Goal: Information Seeking & Learning: Learn about a topic

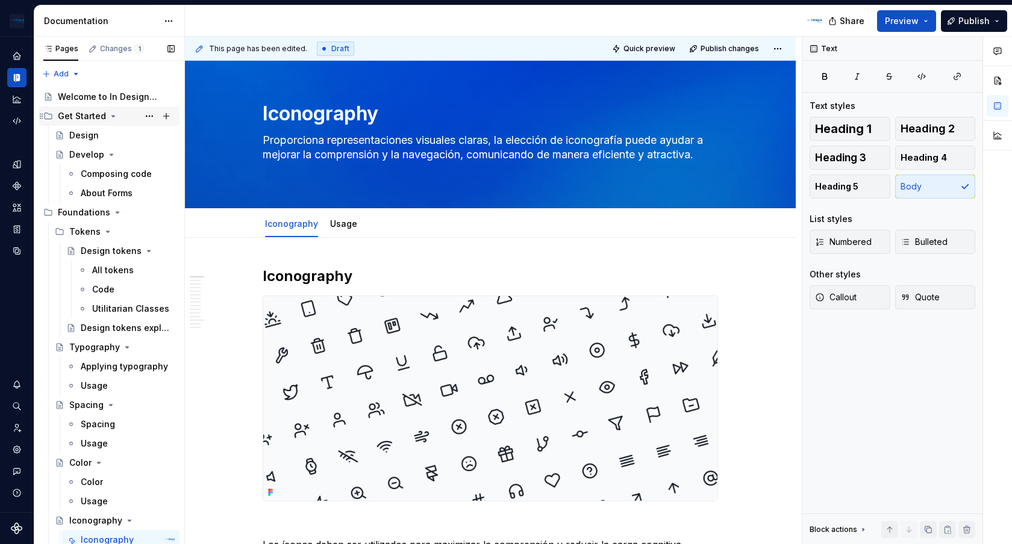
click at [112, 117] on icon "Page tree" at bounding box center [113, 116] width 10 height 10
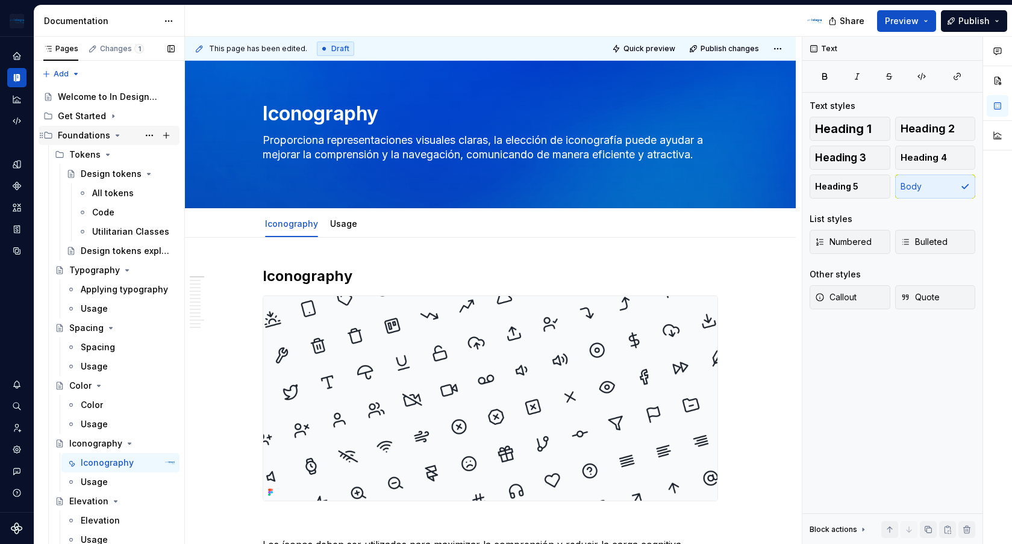
click at [113, 134] on icon "Page tree" at bounding box center [118, 136] width 10 height 10
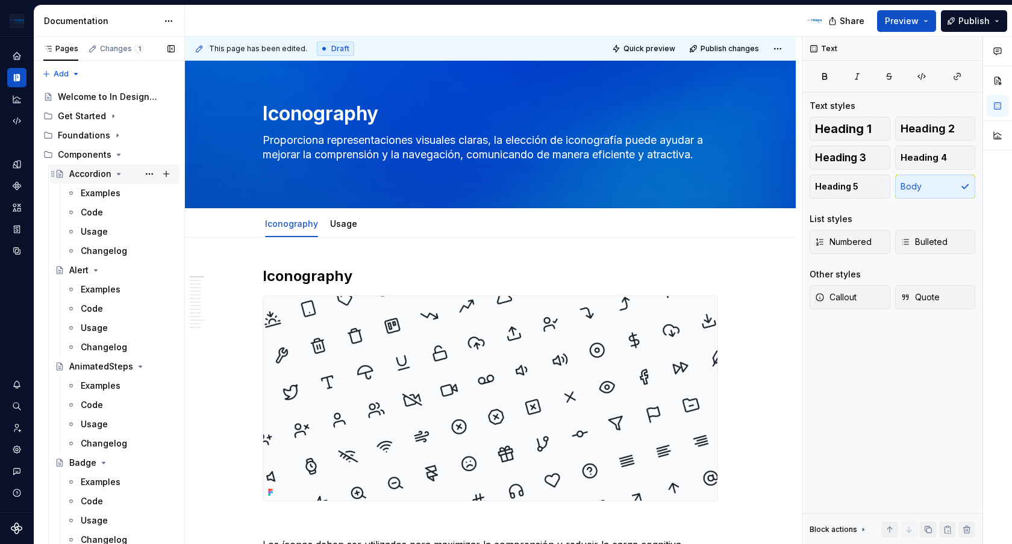
click at [119, 172] on icon "Page tree" at bounding box center [119, 174] width 10 height 10
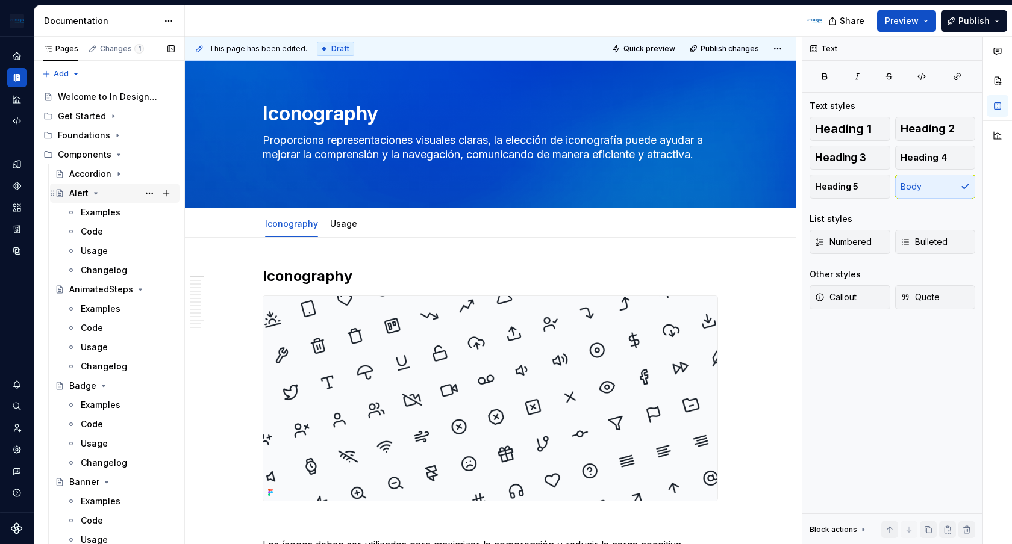
click at [99, 192] on icon "Page tree" at bounding box center [96, 194] width 10 height 10
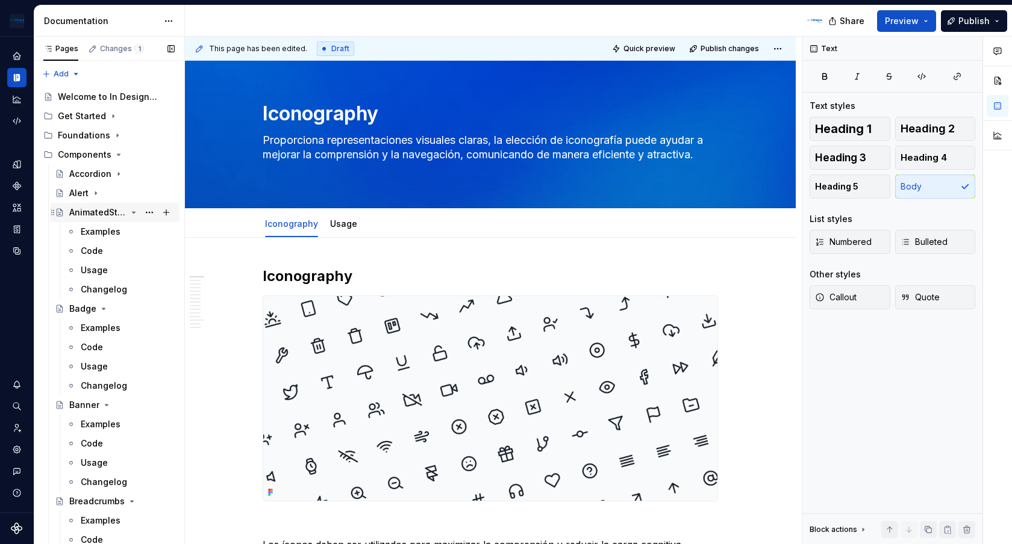
click at [136, 211] on icon "Page tree" at bounding box center [134, 213] width 10 height 10
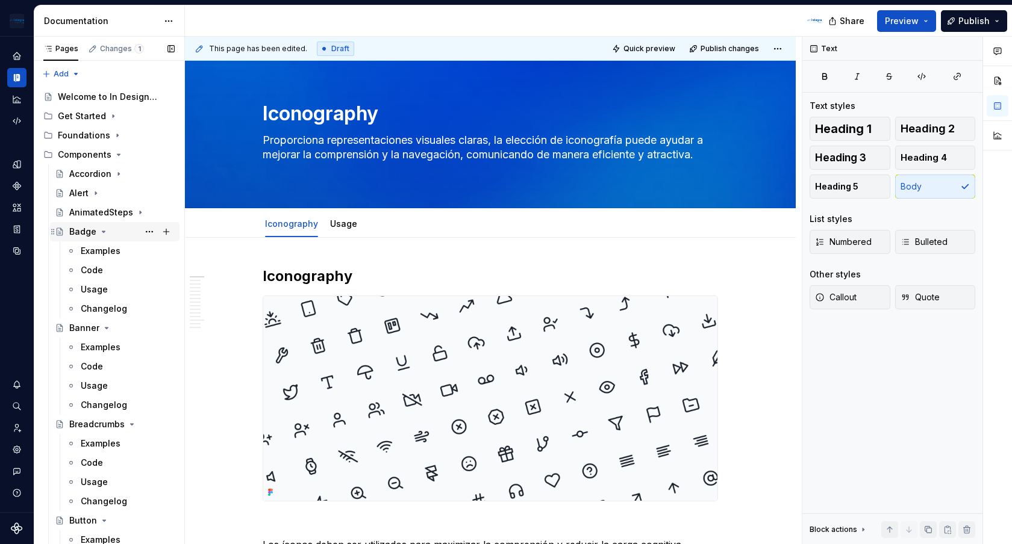
click at [102, 233] on icon "Page tree" at bounding box center [104, 232] width 10 height 10
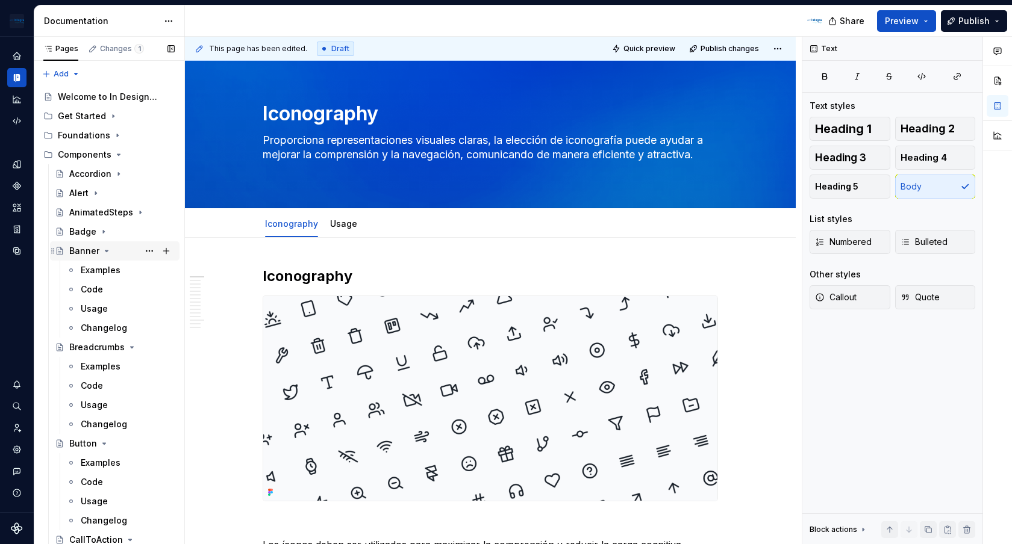
click at [104, 257] on div "Banner" at bounding box center [121, 251] width 105 height 17
click at [104, 249] on icon "Page tree" at bounding box center [107, 251] width 10 height 10
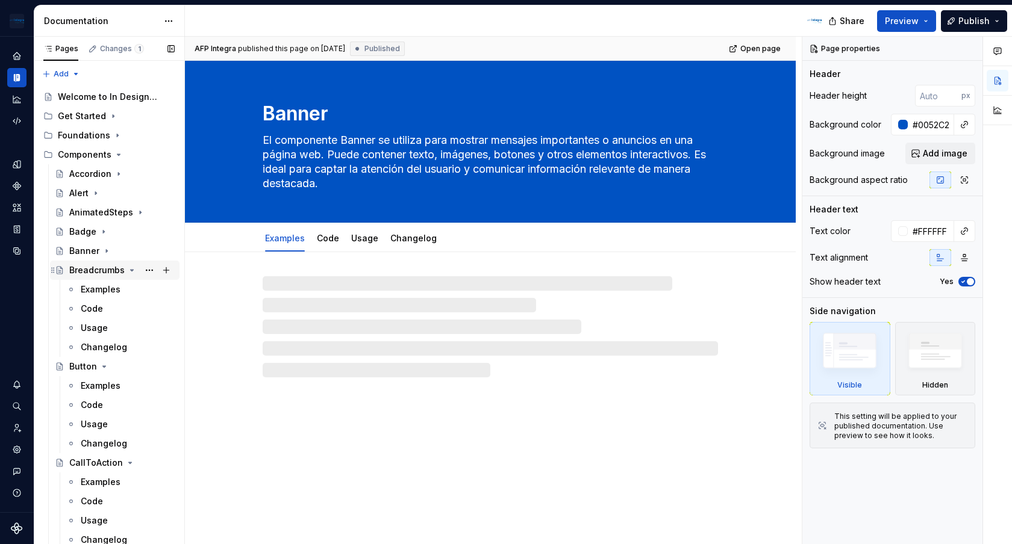
click at [133, 272] on icon "Page tree" at bounding box center [132, 271] width 10 height 10
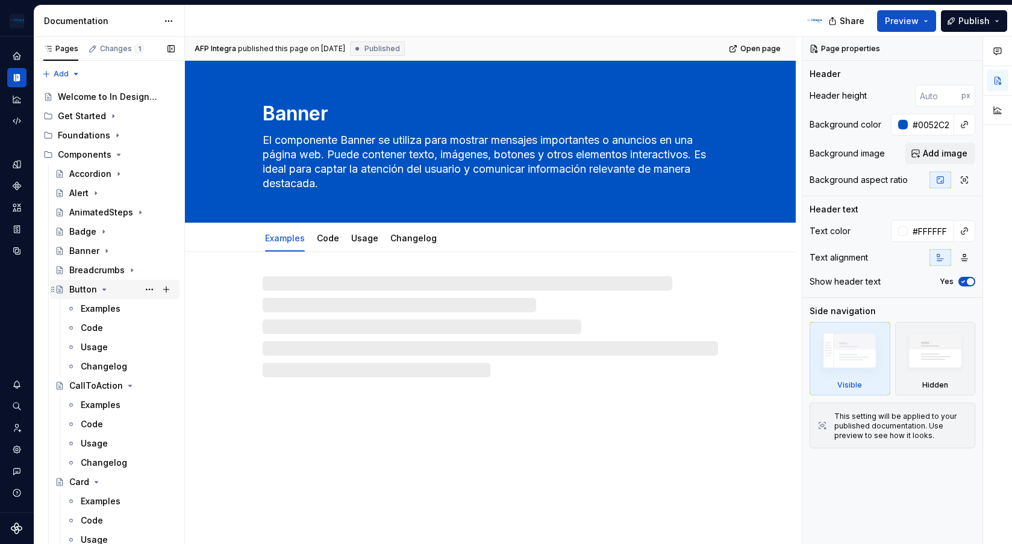
click at [104, 293] on icon "Page tree" at bounding box center [104, 290] width 10 height 10
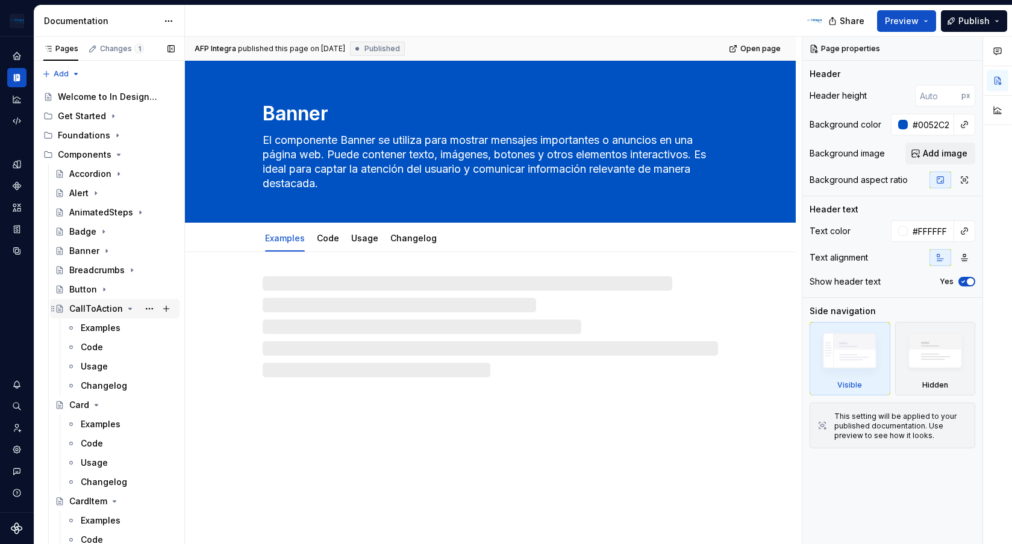
click at [125, 310] on icon "Page tree" at bounding box center [130, 309] width 10 height 10
click at [98, 331] on icon "Page tree" at bounding box center [97, 328] width 10 height 10
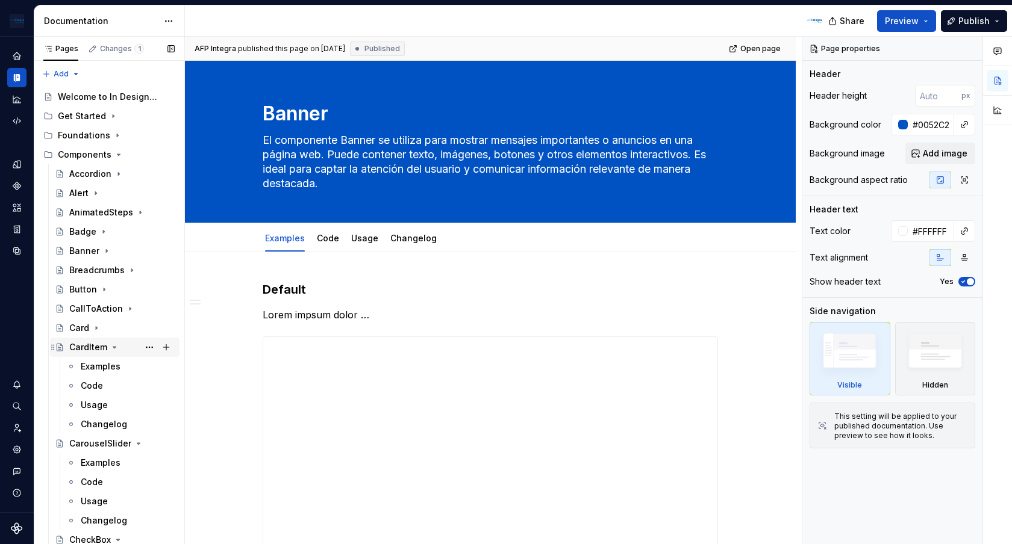
click at [115, 350] on icon "Page tree" at bounding box center [115, 348] width 10 height 10
click at [134, 367] on icon "Page tree" at bounding box center [134, 366] width 3 height 1
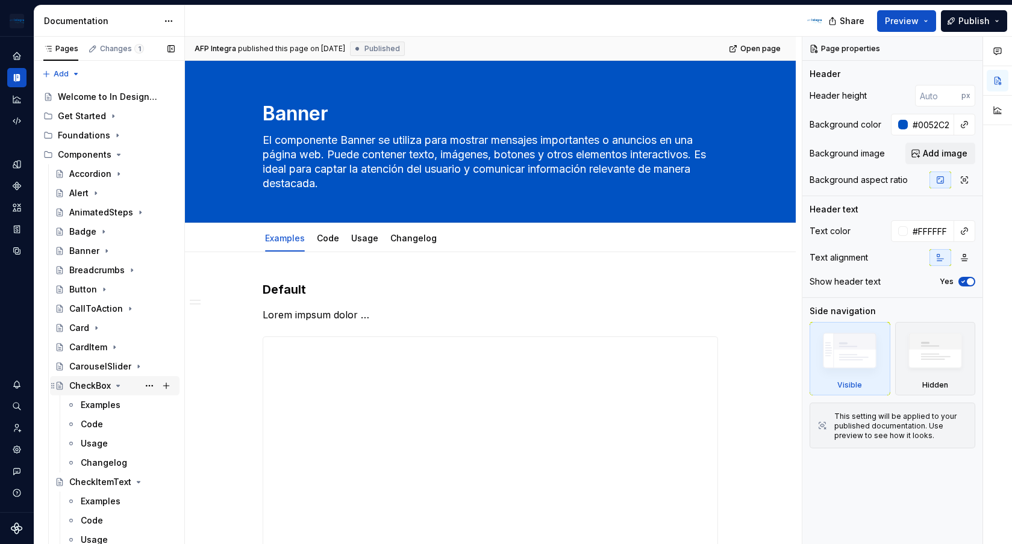
click at [120, 385] on icon "Page tree" at bounding box center [118, 386] width 10 height 10
click at [133, 404] on icon "Page tree" at bounding box center [134, 406] width 10 height 10
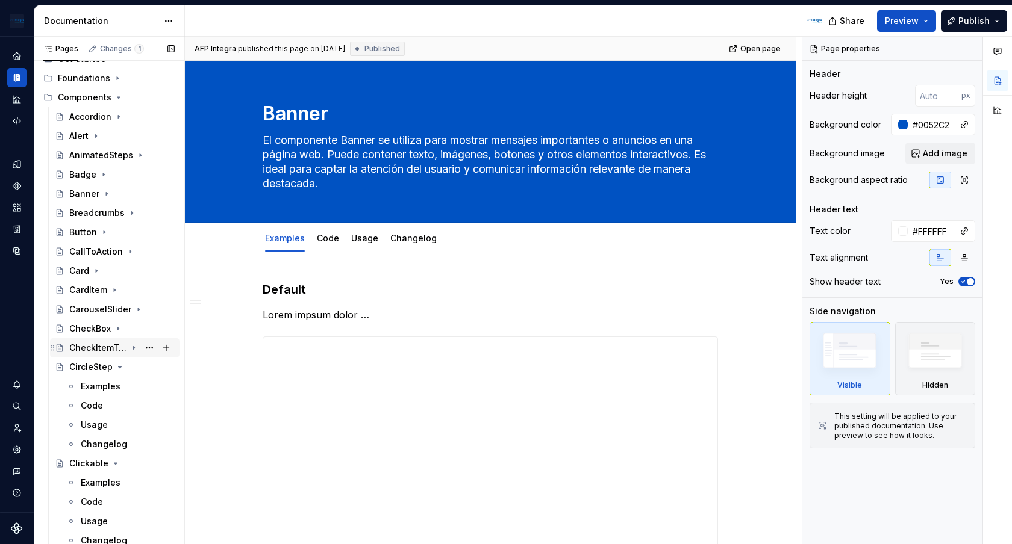
scroll to position [59, 0]
click at [116, 364] on icon "Page tree" at bounding box center [120, 366] width 10 height 10
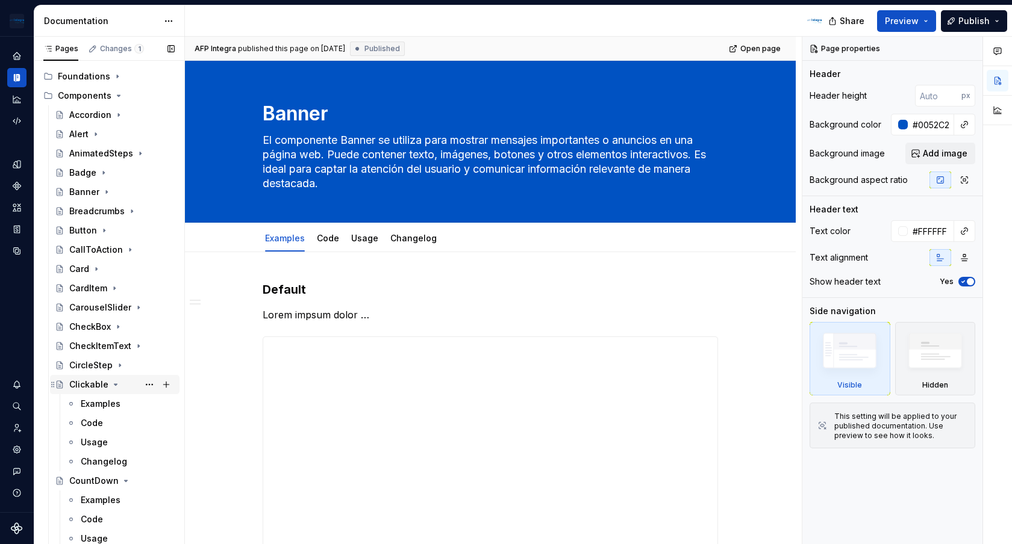
click at [111, 385] on icon "Page tree" at bounding box center [116, 385] width 10 height 10
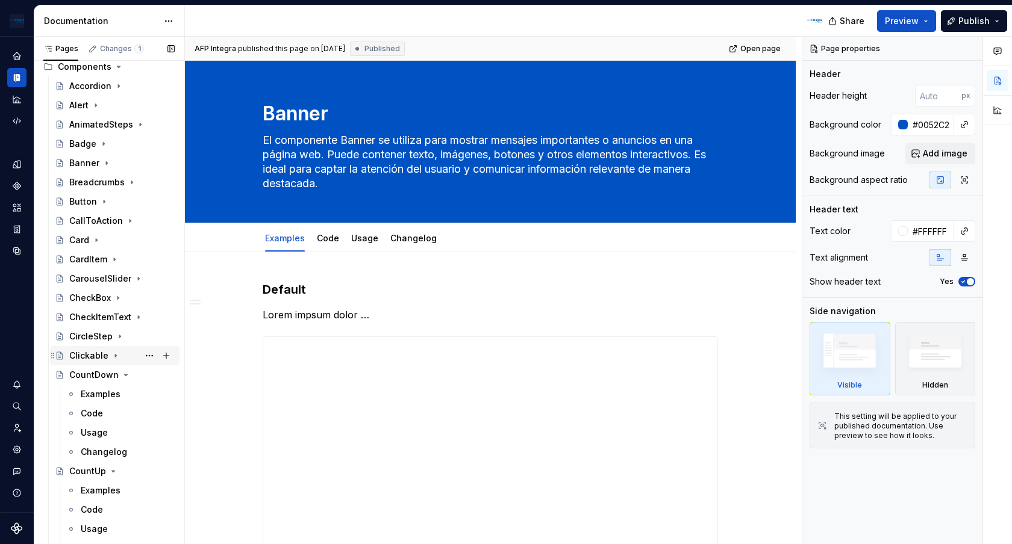
scroll to position [91, 0]
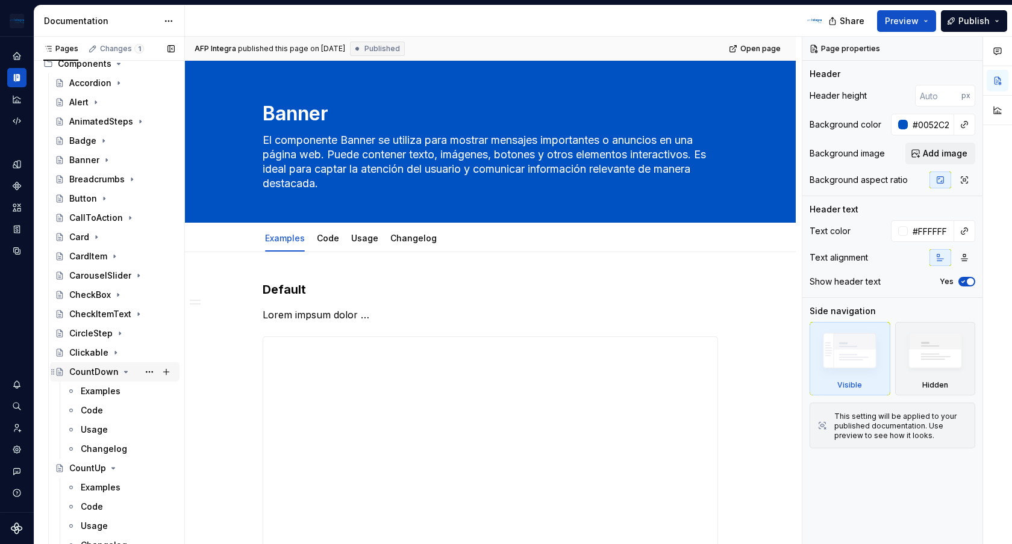
click at [123, 373] on icon "Page tree" at bounding box center [126, 372] width 10 height 10
click at [109, 392] on icon "Page tree" at bounding box center [113, 392] width 10 height 10
click at [119, 411] on icon "Page tree" at bounding box center [120, 411] width 10 height 10
click at [130, 431] on icon "Page tree" at bounding box center [134, 430] width 10 height 10
click at [134, 454] on icon "Page tree" at bounding box center [132, 450] width 10 height 10
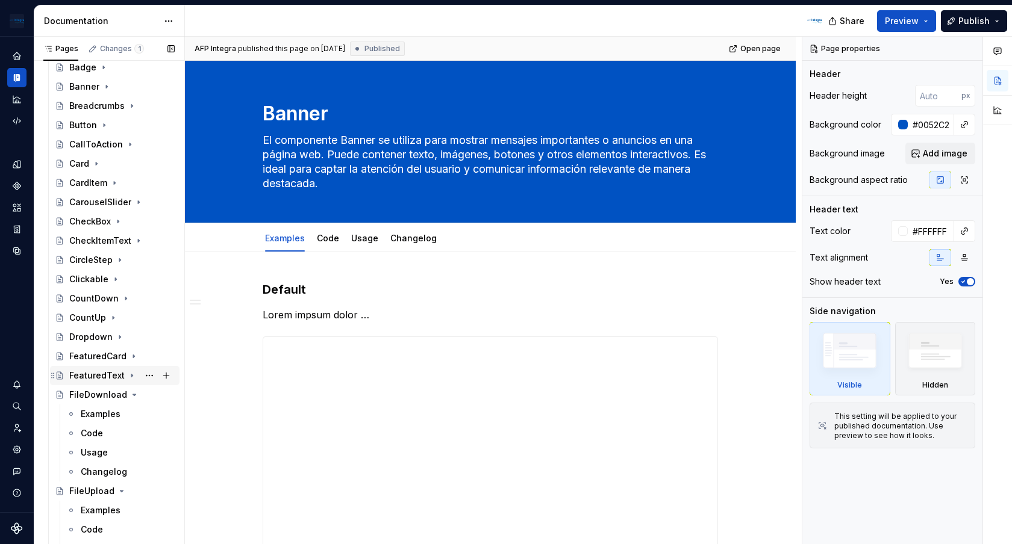
scroll to position [175, 0]
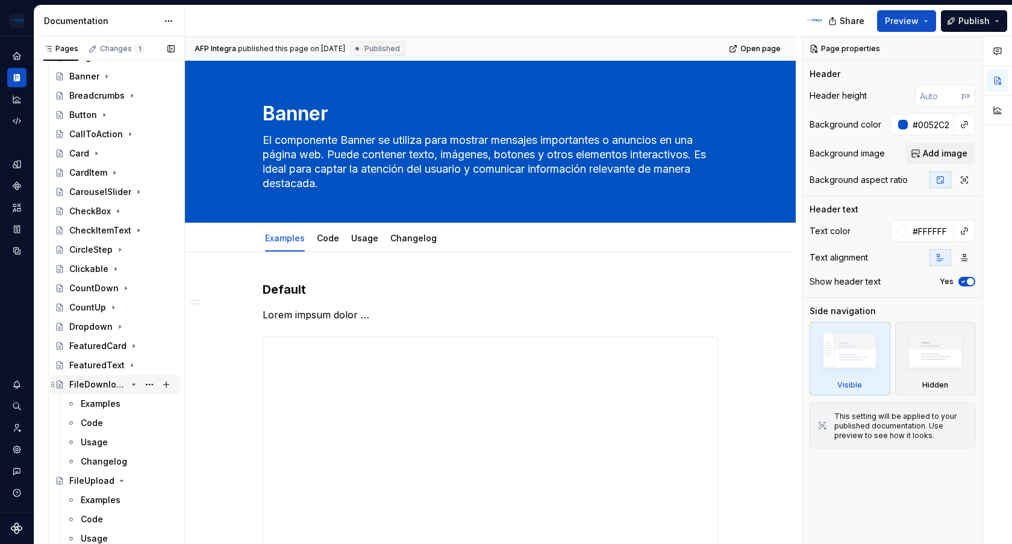
click at [133, 386] on icon "Page tree" at bounding box center [134, 385] width 10 height 10
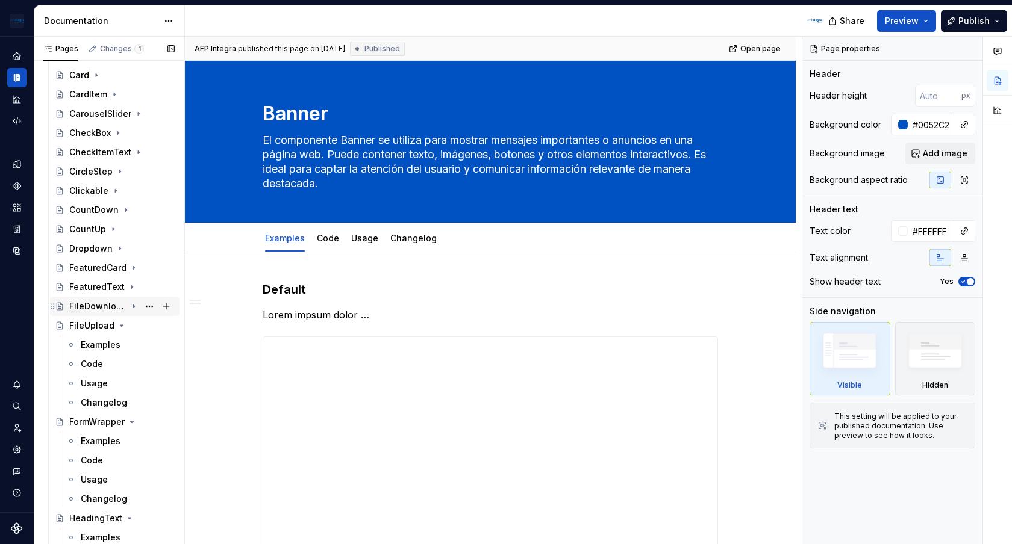
scroll to position [261, 0]
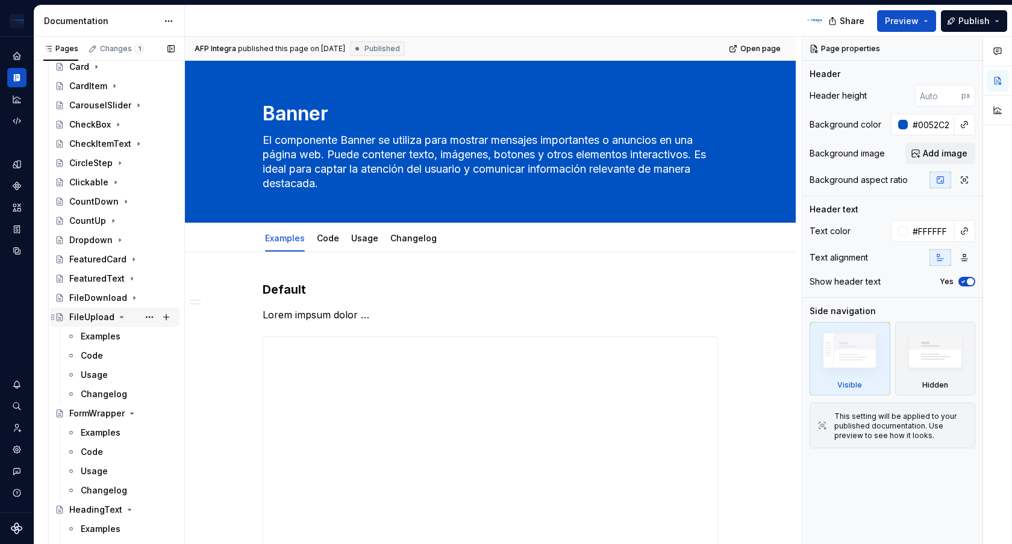
click at [117, 319] on icon "Page tree" at bounding box center [122, 318] width 10 height 10
click at [131, 340] on icon "Page tree" at bounding box center [132, 337] width 10 height 10
click at [126, 349] on div "HeadingText" at bounding box center [121, 356] width 105 height 17
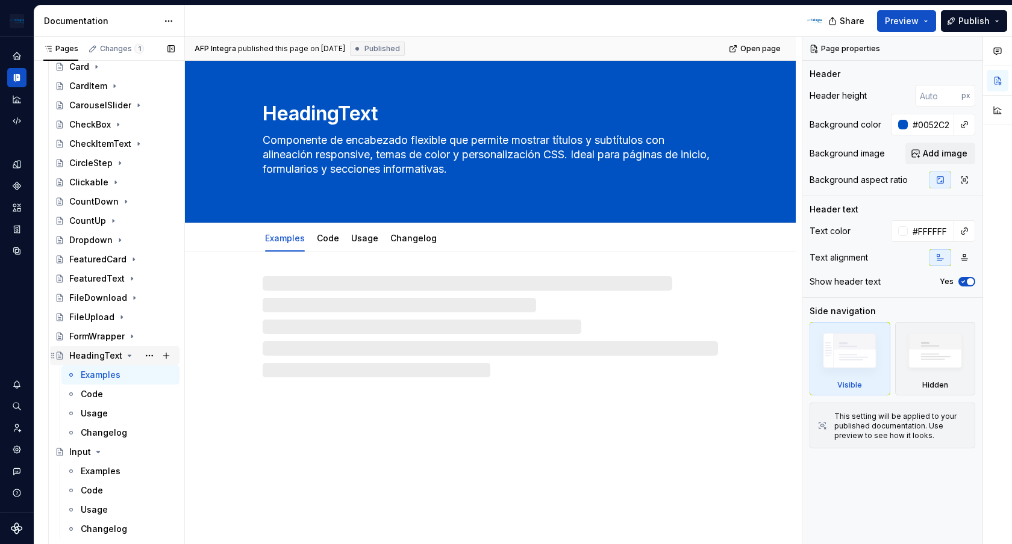
click at [129, 357] on icon "Page tree" at bounding box center [130, 356] width 10 height 10
click at [100, 373] on icon "Page tree" at bounding box center [98, 375] width 10 height 10
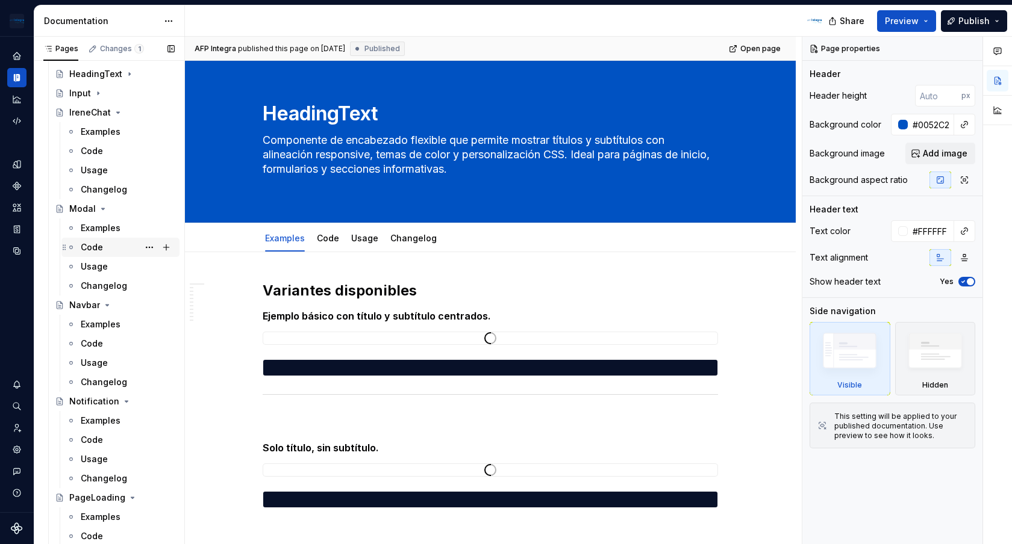
scroll to position [540, 0]
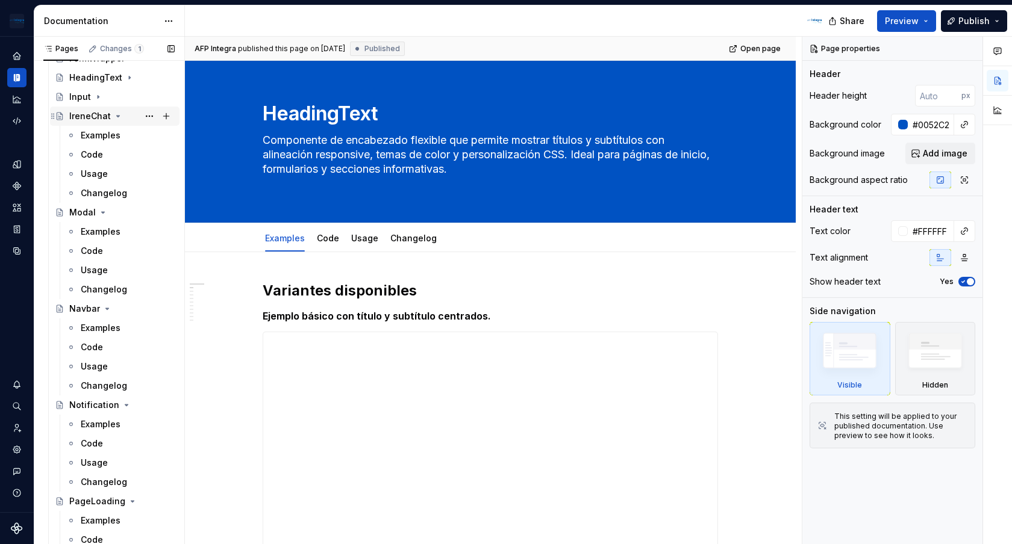
click at [122, 117] on div "IreneChat" at bounding box center [121, 116] width 105 height 17
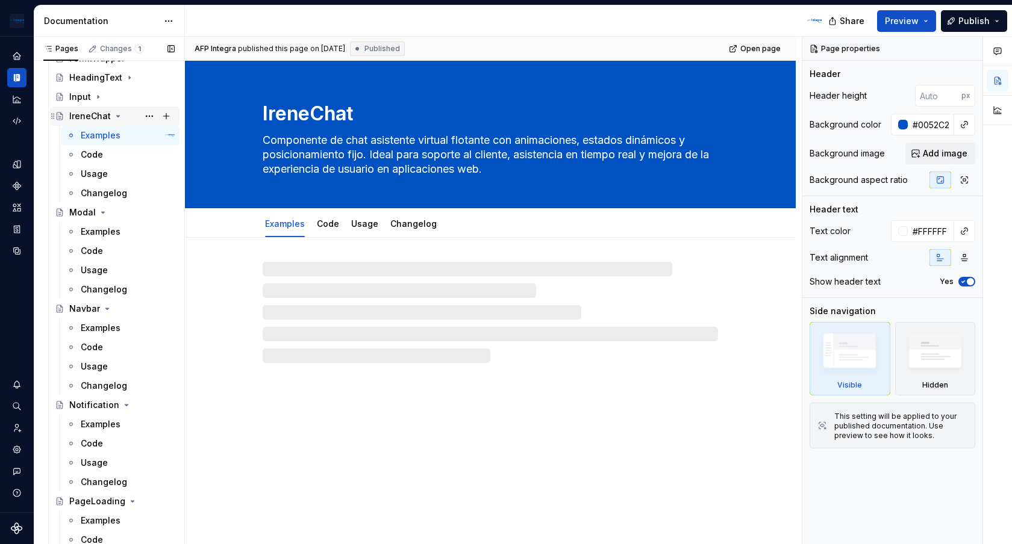
click at [117, 117] on icon "Page tree" at bounding box center [118, 116] width 10 height 10
click at [117, 116] on icon "Page tree" at bounding box center [118, 116] width 3 height 1
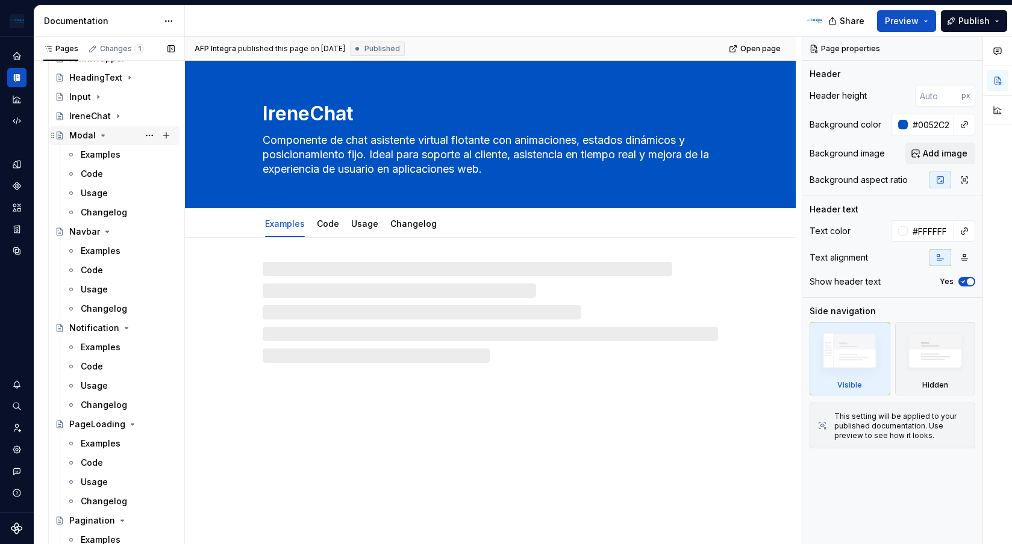
click at [102, 133] on icon "Page tree" at bounding box center [103, 136] width 10 height 10
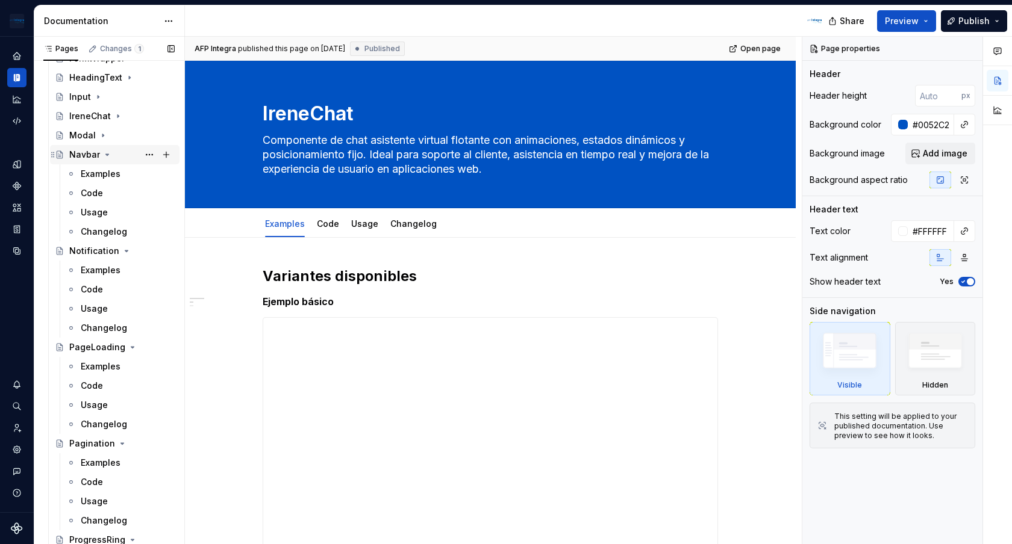
click at [106, 155] on icon "Page tree" at bounding box center [107, 154] width 3 height 1
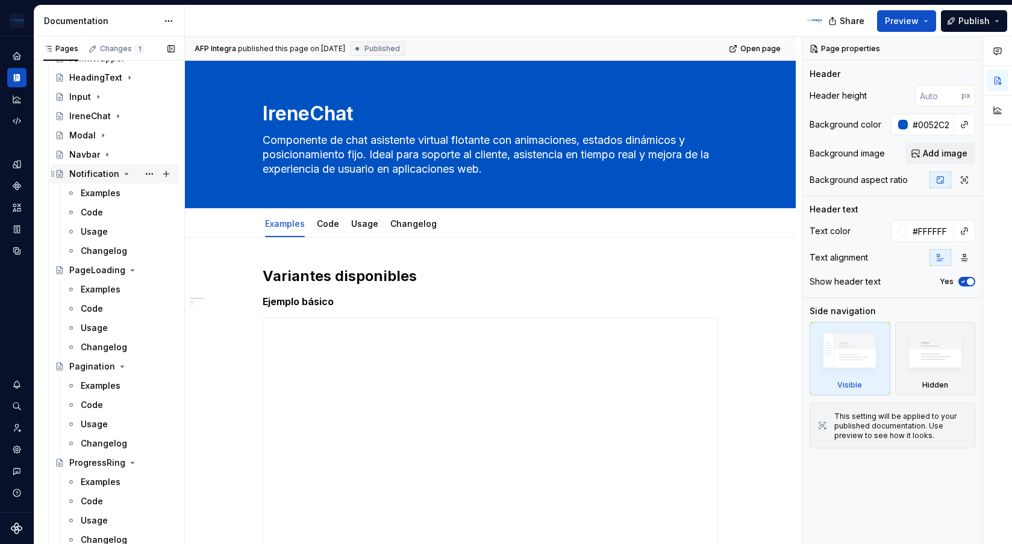
click at [123, 176] on icon "Page tree" at bounding box center [127, 174] width 10 height 10
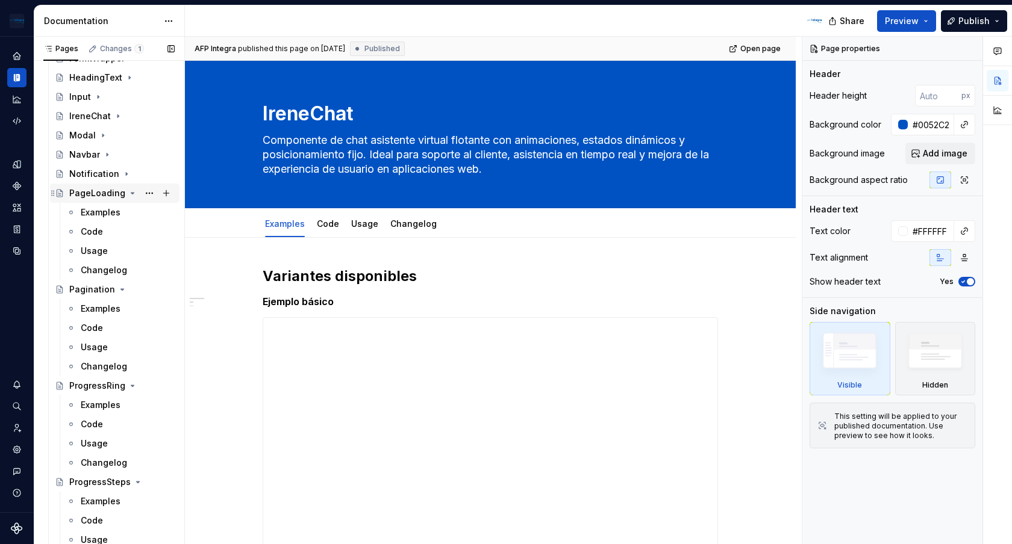
click at [128, 193] on icon "Page tree" at bounding box center [133, 194] width 10 height 10
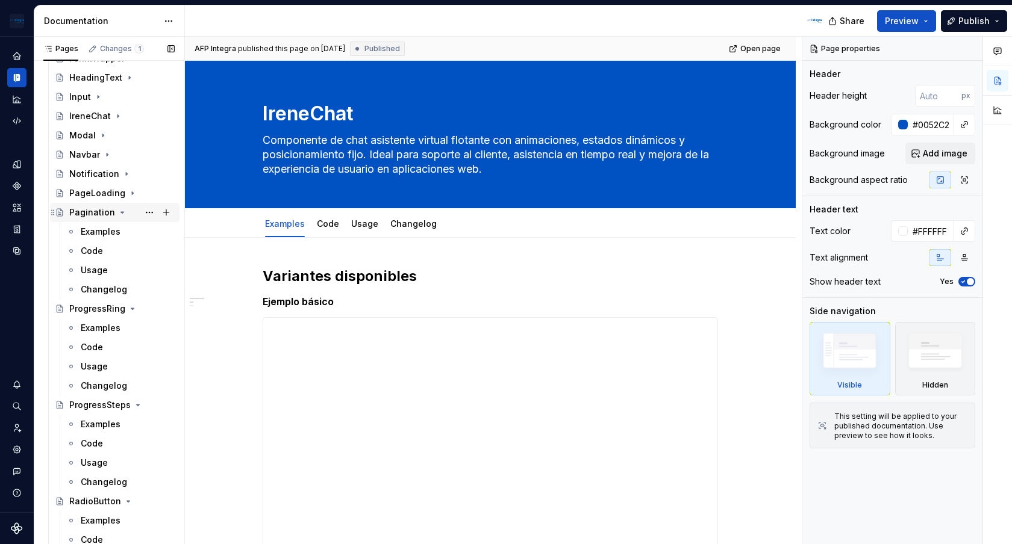
click at [117, 214] on icon "Page tree" at bounding box center [122, 213] width 10 height 10
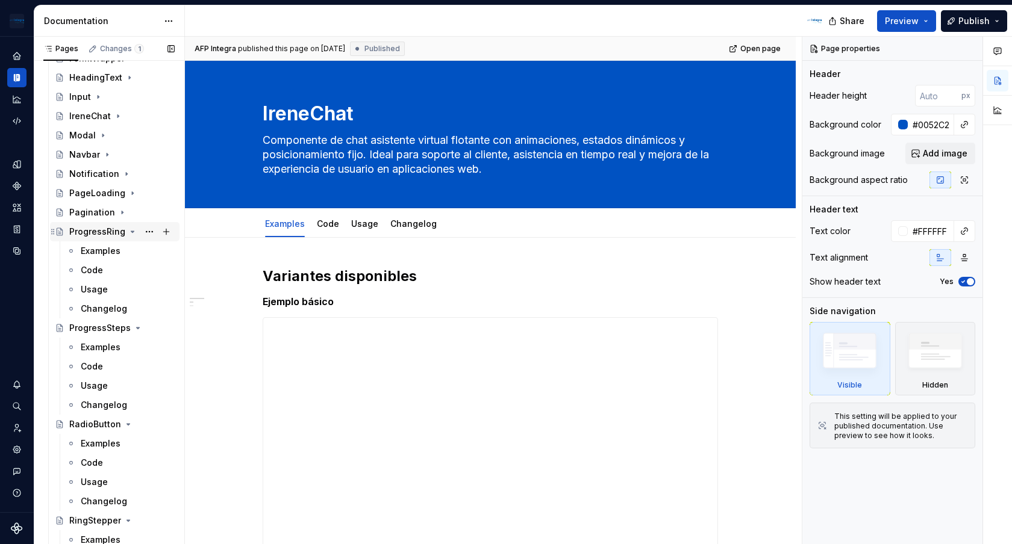
click at [131, 231] on icon "Page tree" at bounding box center [132, 231] width 3 height 1
click at [130, 254] on icon "Page tree" at bounding box center [134, 251] width 10 height 10
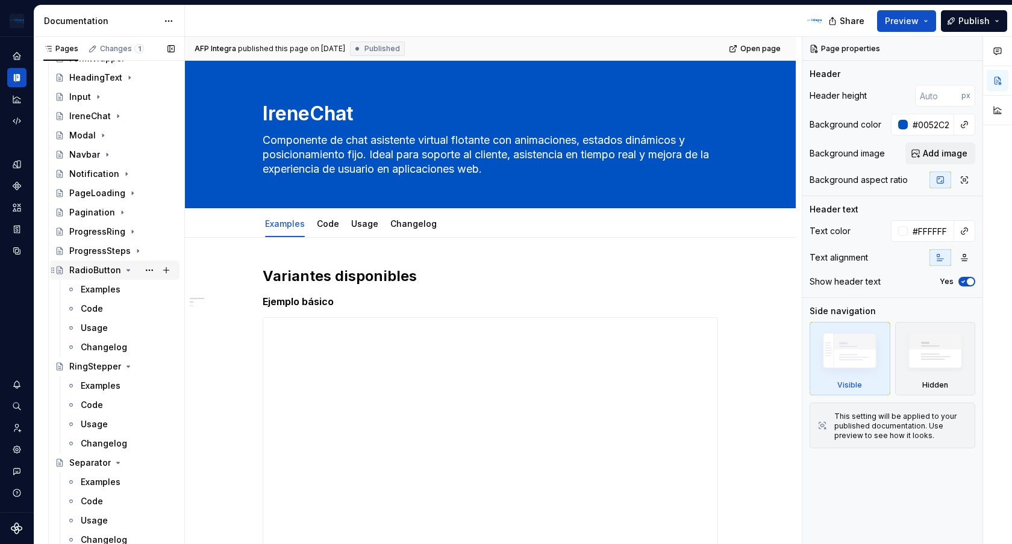
click at [128, 268] on icon "Page tree" at bounding box center [128, 271] width 10 height 10
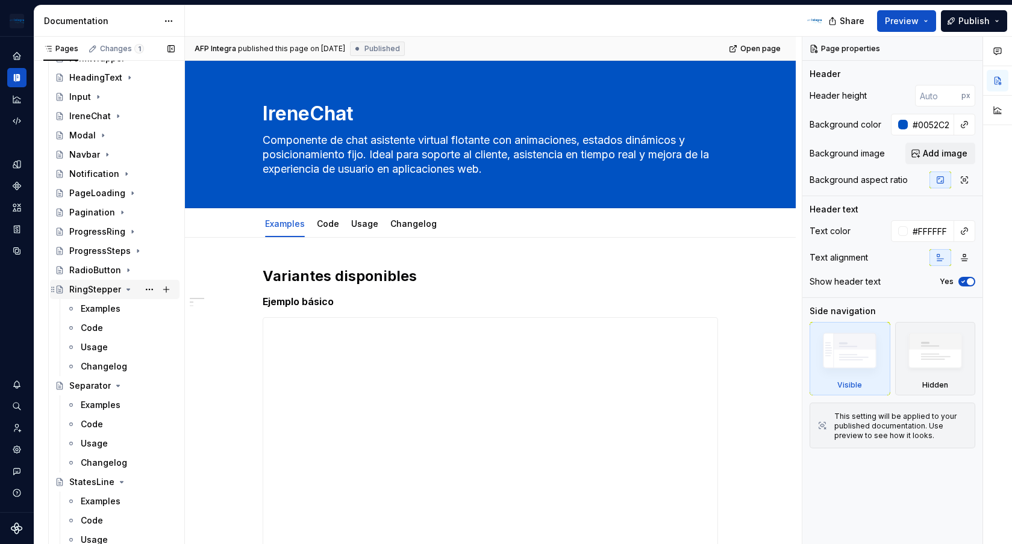
click at [129, 289] on icon "Page tree" at bounding box center [128, 290] width 10 height 10
click at [119, 308] on icon "Page tree" at bounding box center [118, 309] width 10 height 10
click at [120, 329] on icon "Page tree" at bounding box center [122, 328] width 10 height 10
click at [101, 346] on icon "Page tree" at bounding box center [101, 348] width 10 height 10
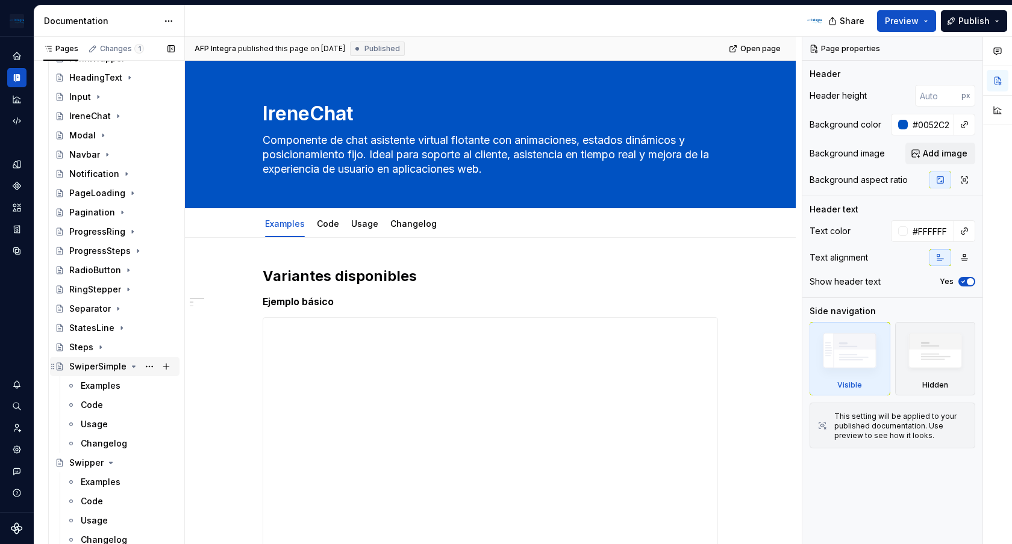
click at [133, 367] on icon "Page tree" at bounding box center [134, 366] width 3 height 1
click at [113, 382] on icon "Page tree" at bounding box center [111, 386] width 10 height 10
click at [92, 404] on icon "Page tree" at bounding box center [93, 406] width 10 height 10
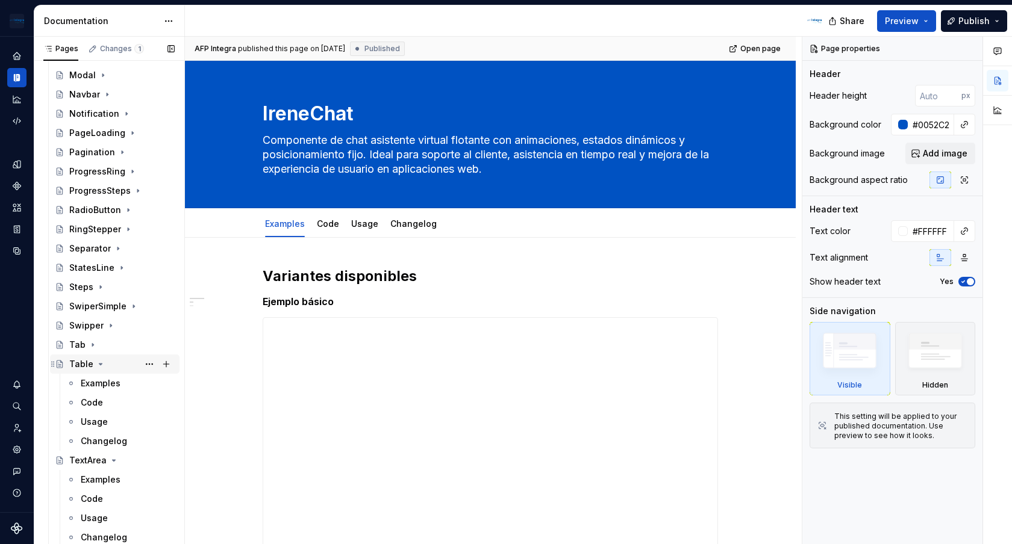
click at [100, 363] on icon "Page tree" at bounding box center [101, 365] width 10 height 10
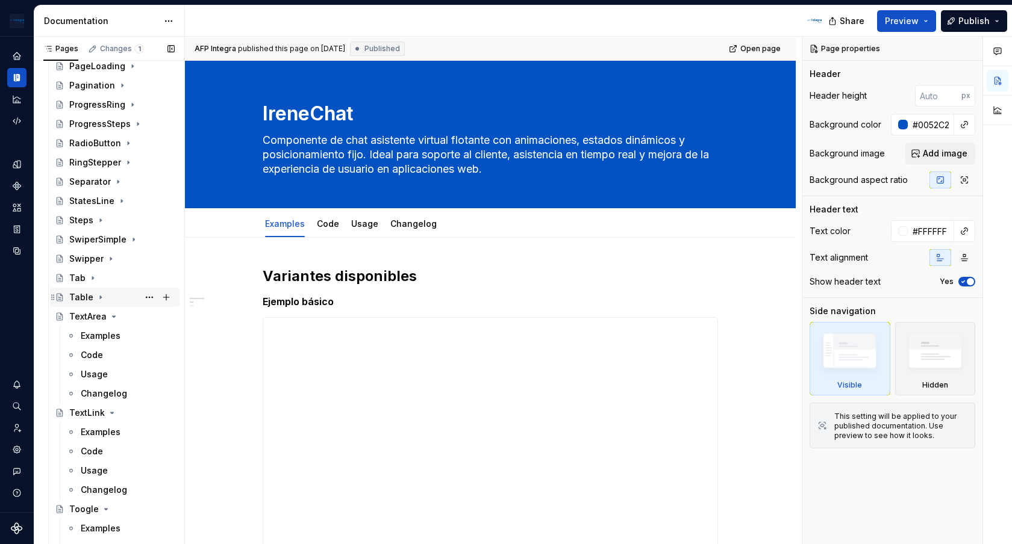
scroll to position [672, 0]
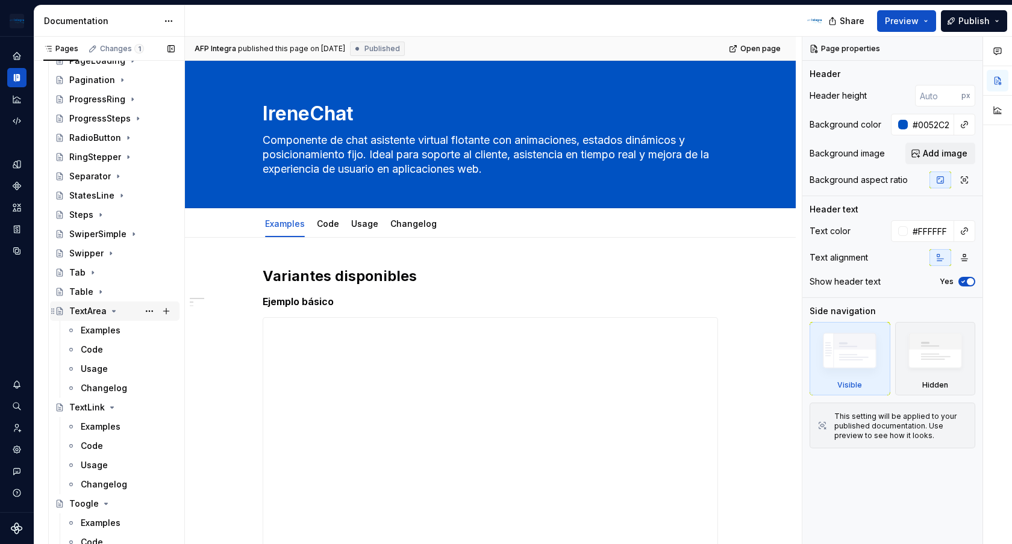
click at [111, 312] on icon "Page tree" at bounding box center [114, 312] width 10 height 10
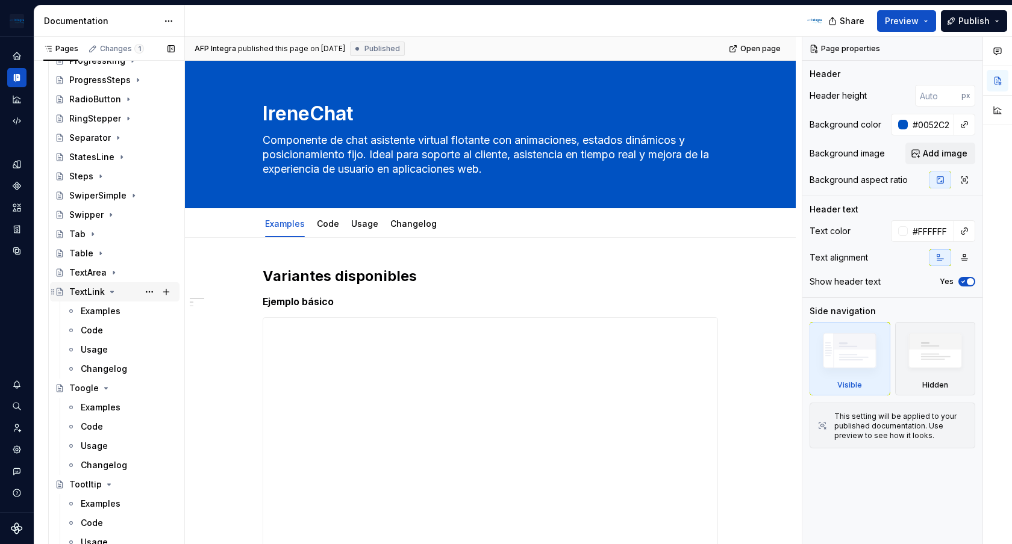
click at [112, 294] on icon "Page tree" at bounding box center [112, 292] width 10 height 10
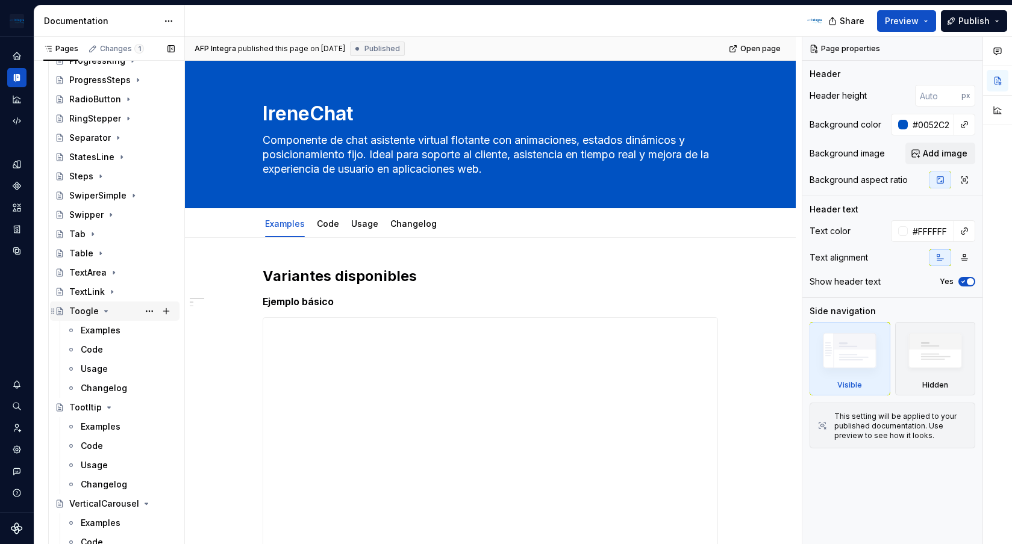
click at [103, 313] on icon "Page tree" at bounding box center [106, 312] width 10 height 10
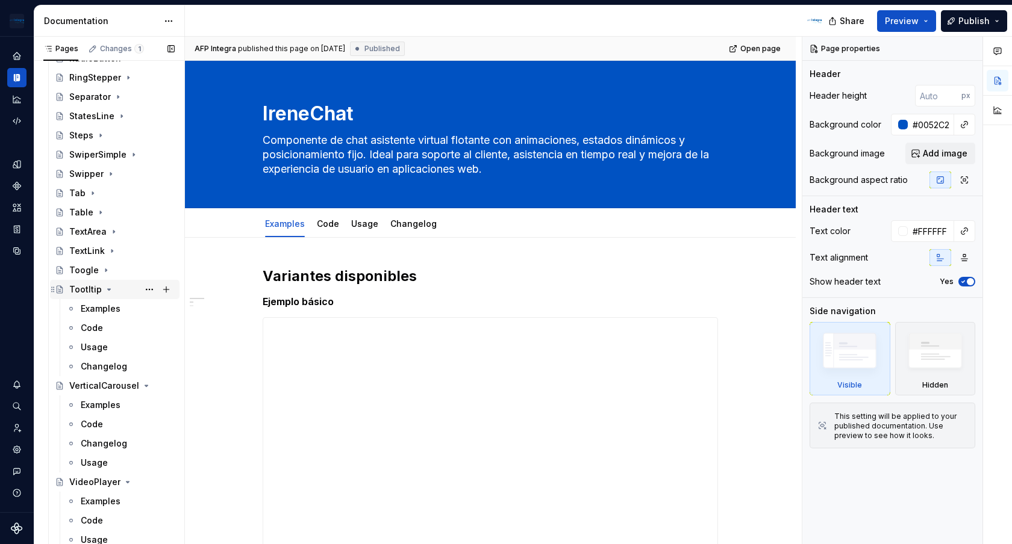
click at [108, 290] on icon "Page tree" at bounding box center [109, 290] width 10 height 10
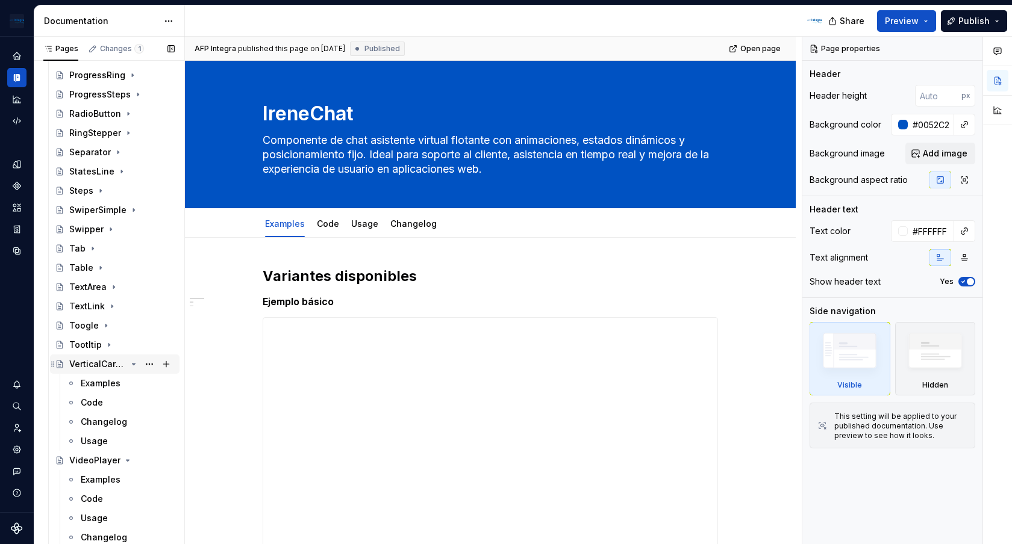
click at [133, 364] on icon "Page tree" at bounding box center [134, 364] width 3 height 1
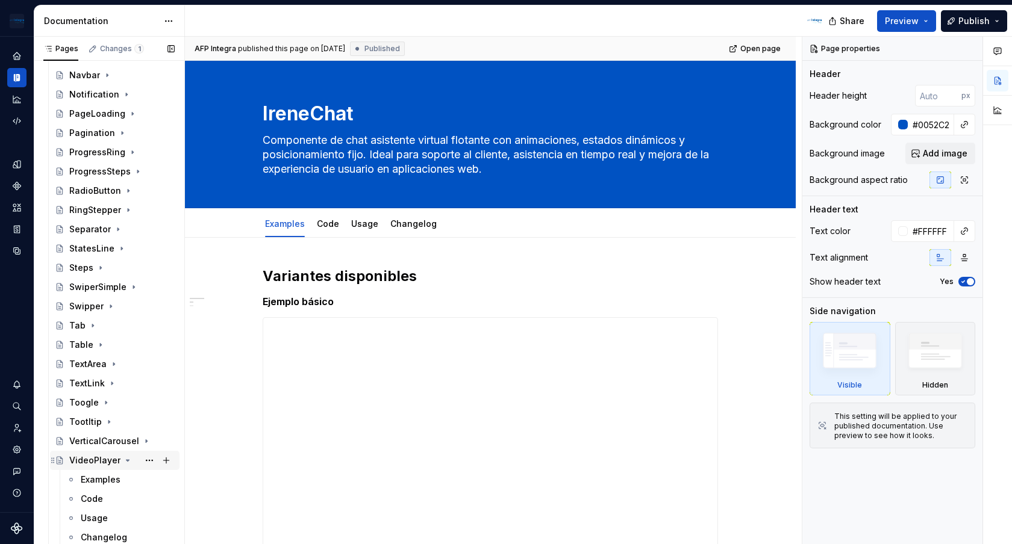
click at [126, 461] on icon "Page tree" at bounding box center [127, 460] width 3 height 1
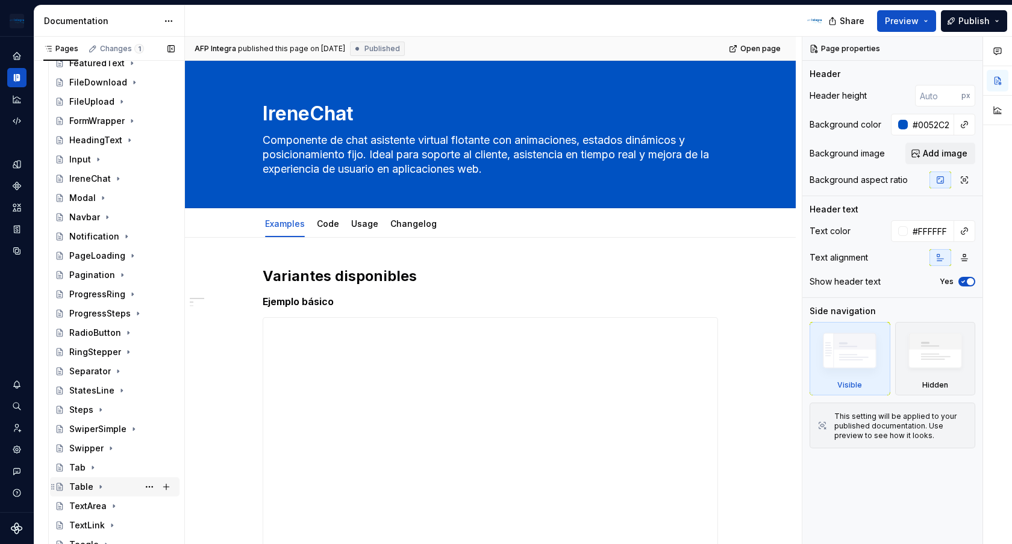
scroll to position [542, 0]
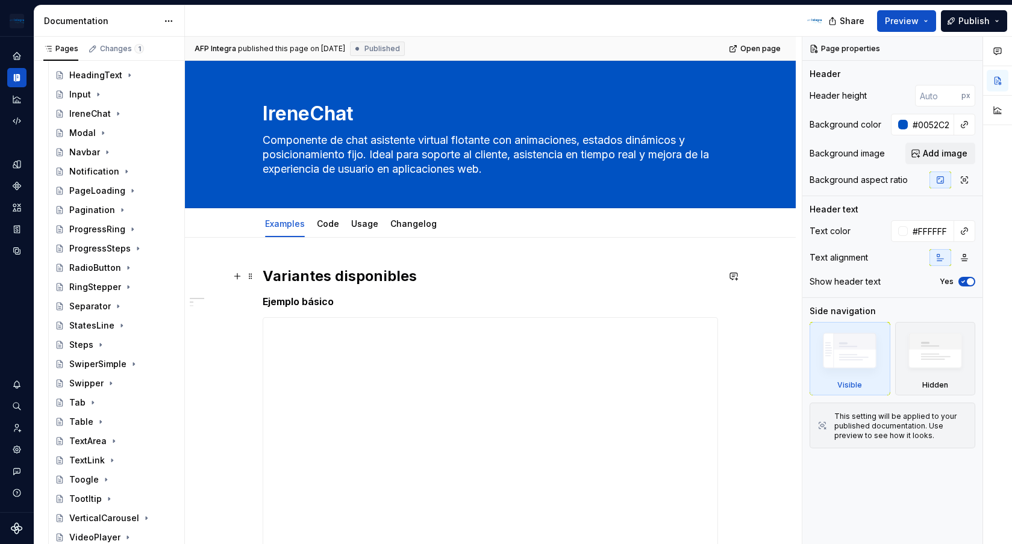
click at [476, 278] on h2 "Variantes disponibles" at bounding box center [490, 276] width 455 height 19
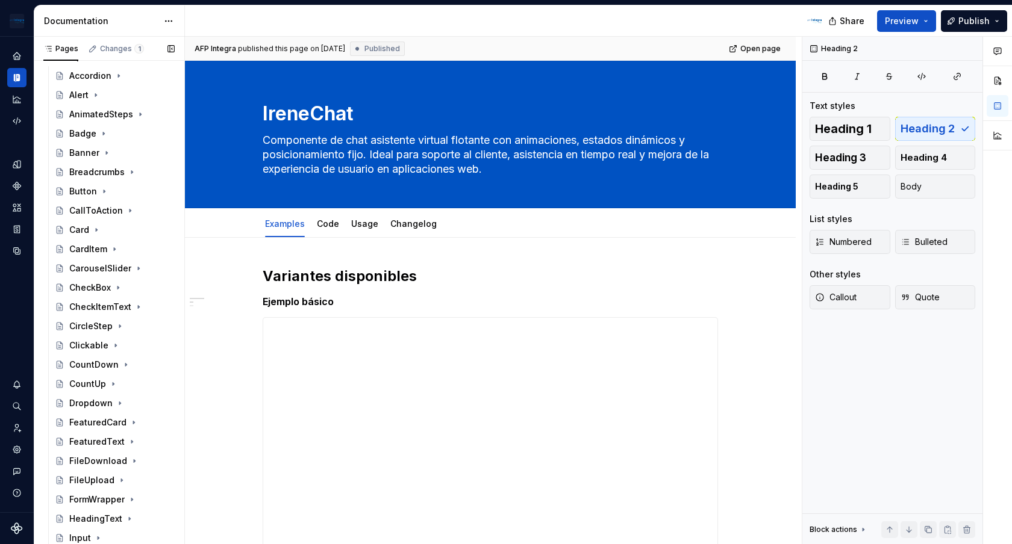
scroll to position [99, 0]
click at [108, 286] on div "CheckBox" at bounding box center [90, 287] width 42 height 12
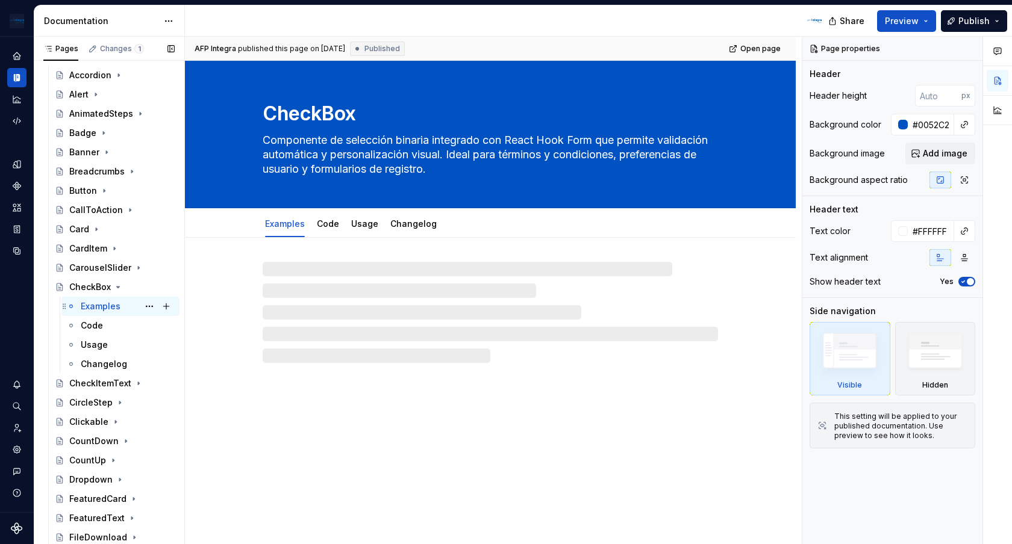
click at [111, 301] on div "Examples" at bounding box center [101, 307] width 40 height 12
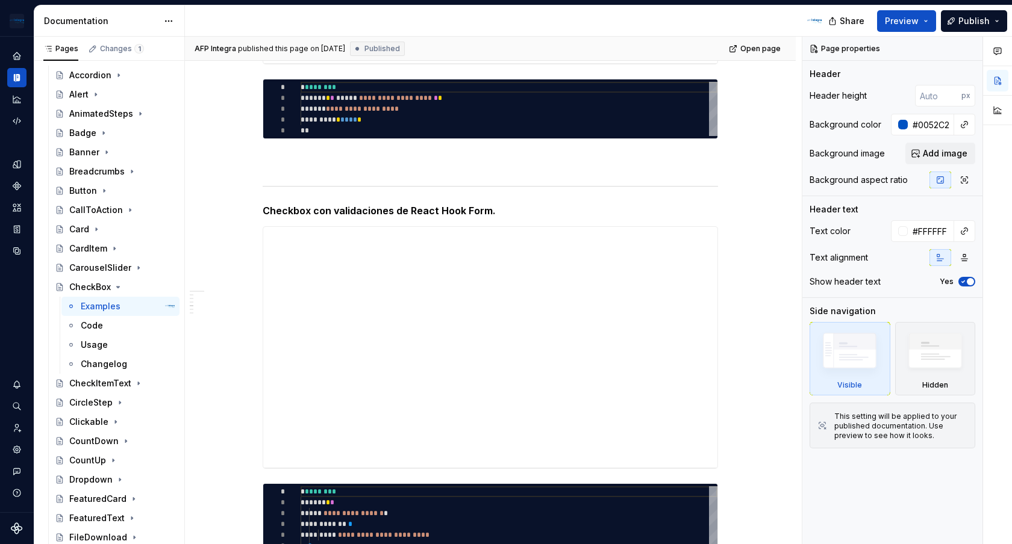
scroll to position [1276, 0]
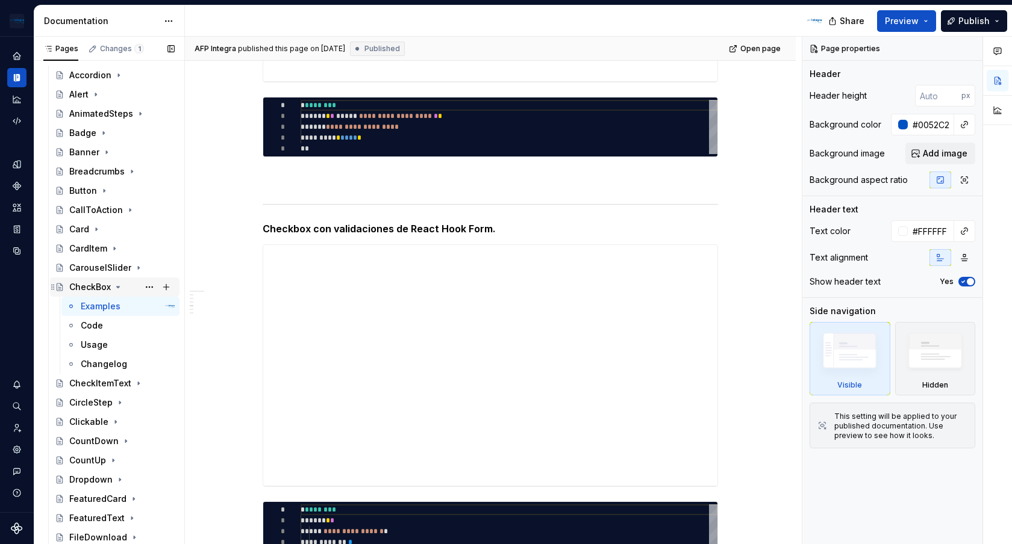
click at [118, 289] on icon "Page tree" at bounding box center [118, 287] width 10 height 10
click at [133, 304] on icon "Page tree" at bounding box center [134, 307] width 10 height 10
click at [112, 325] on div "Examples" at bounding box center [101, 326] width 40 height 12
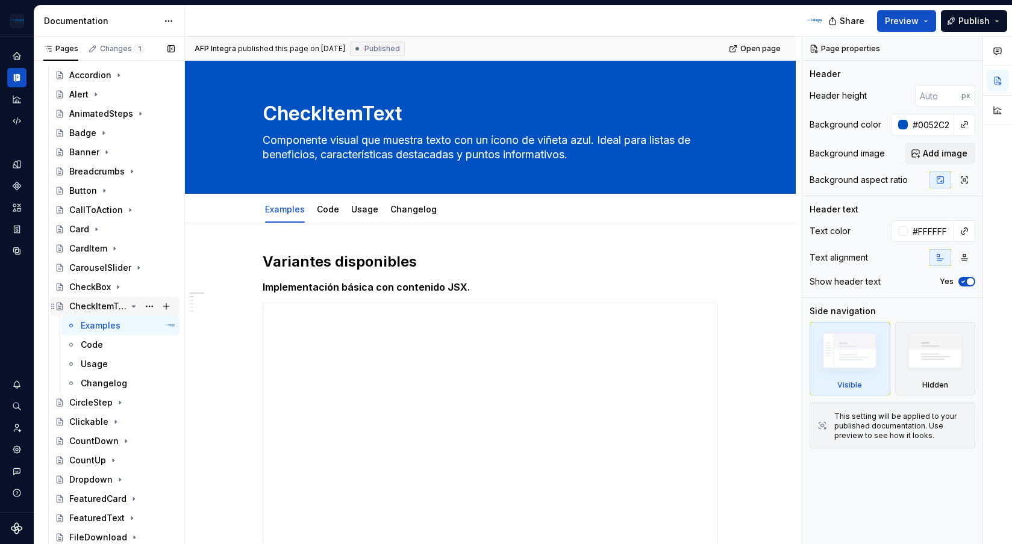
click at [134, 307] on icon "Page tree" at bounding box center [134, 306] width 3 height 1
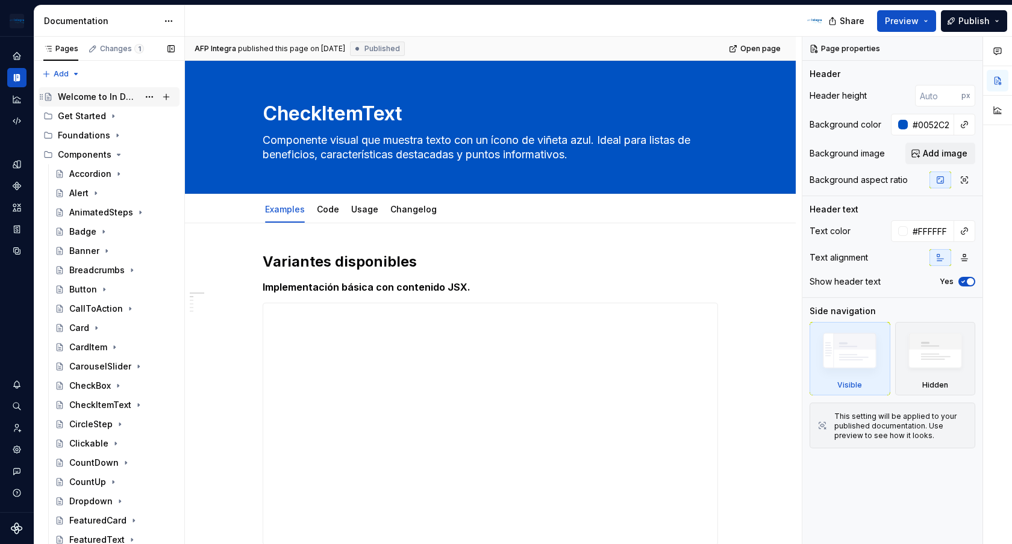
click at [107, 97] on div "Welcome to In Design System!" at bounding box center [98, 97] width 81 height 12
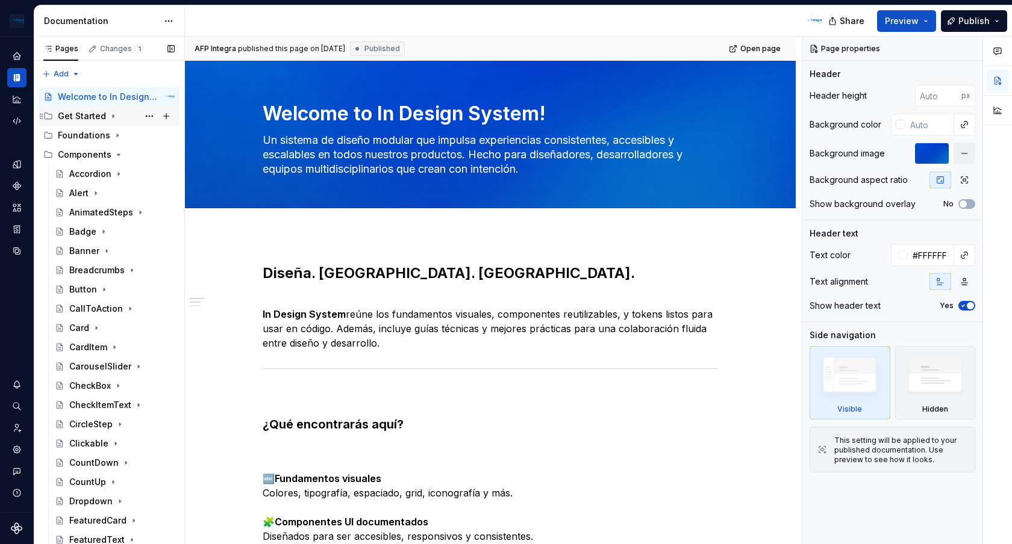
click at [104, 119] on div "Get Started" at bounding box center [82, 116] width 48 height 12
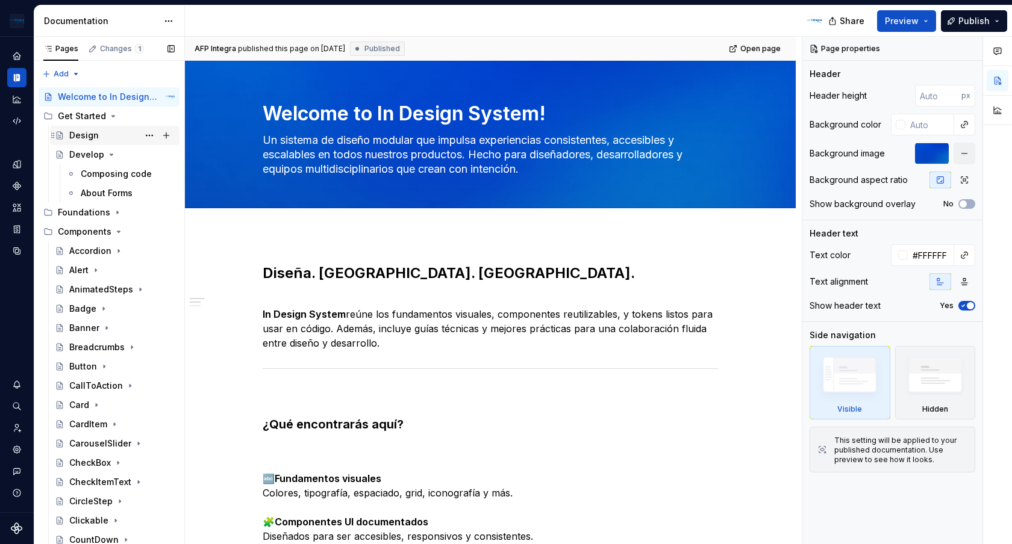
click at [101, 133] on div "Design" at bounding box center [121, 135] width 105 height 17
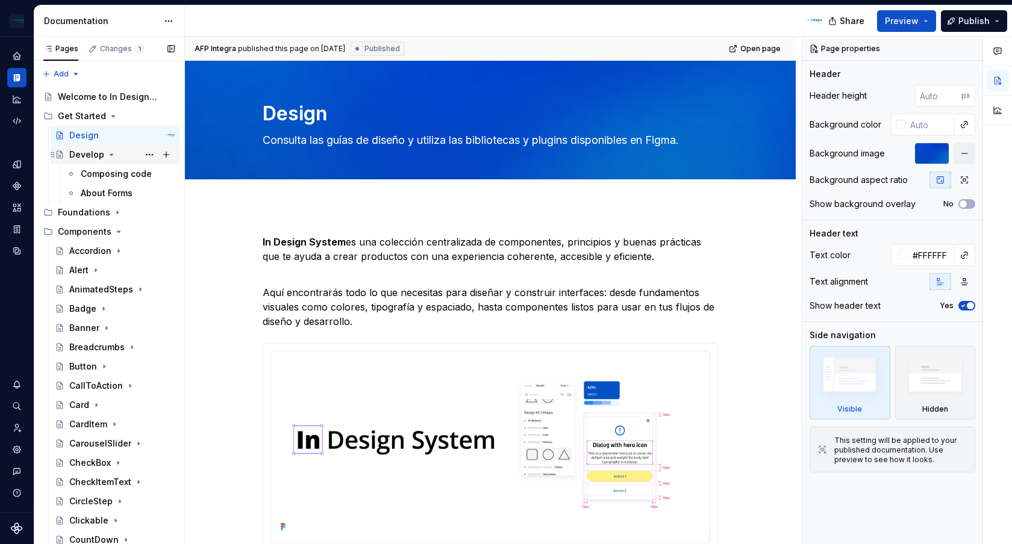
click at [76, 155] on div "Develop" at bounding box center [86, 155] width 35 height 12
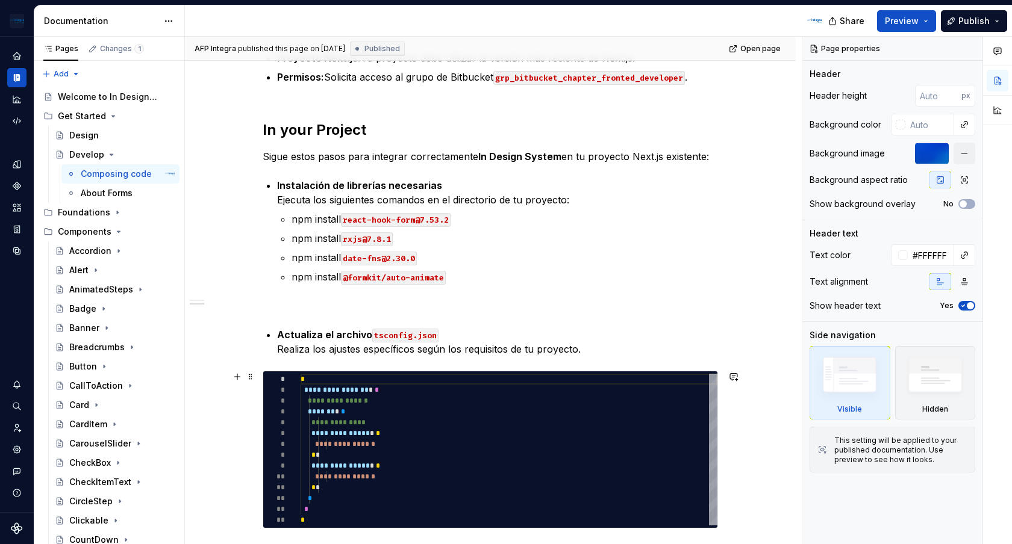
scroll to position [495, 0]
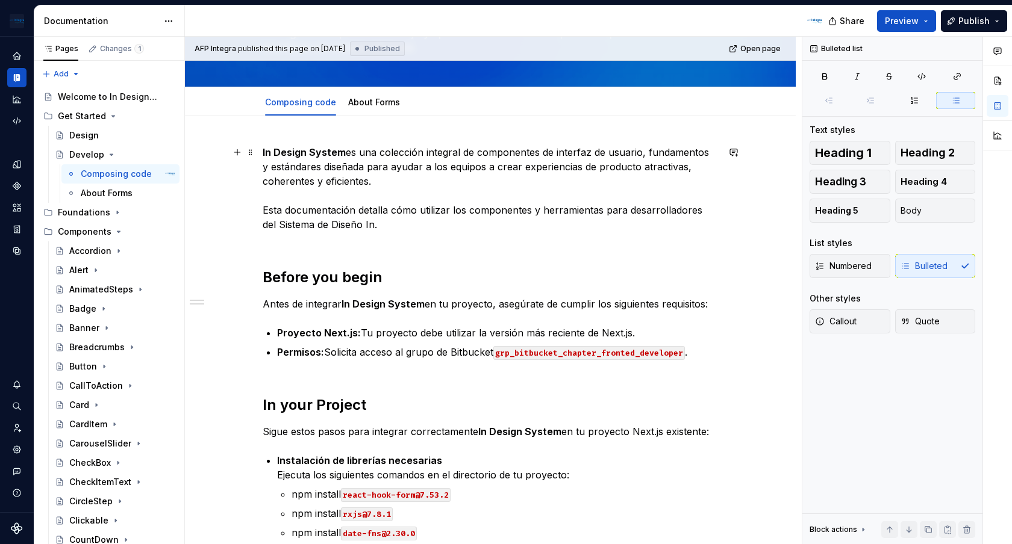
scroll to position [0, 0]
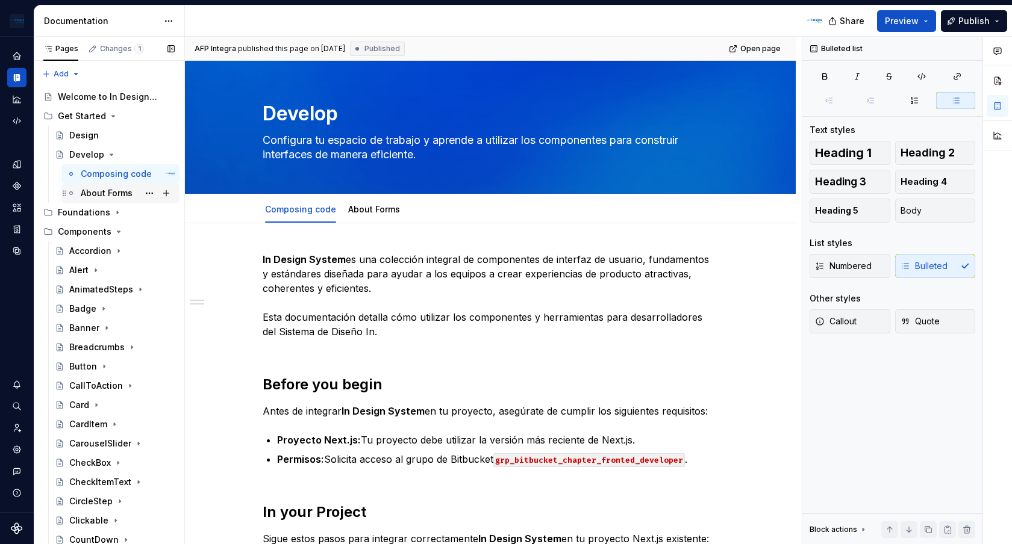
click at [127, 195] on div "About Forms" at bounding box center [107, 193] width 52 height 12
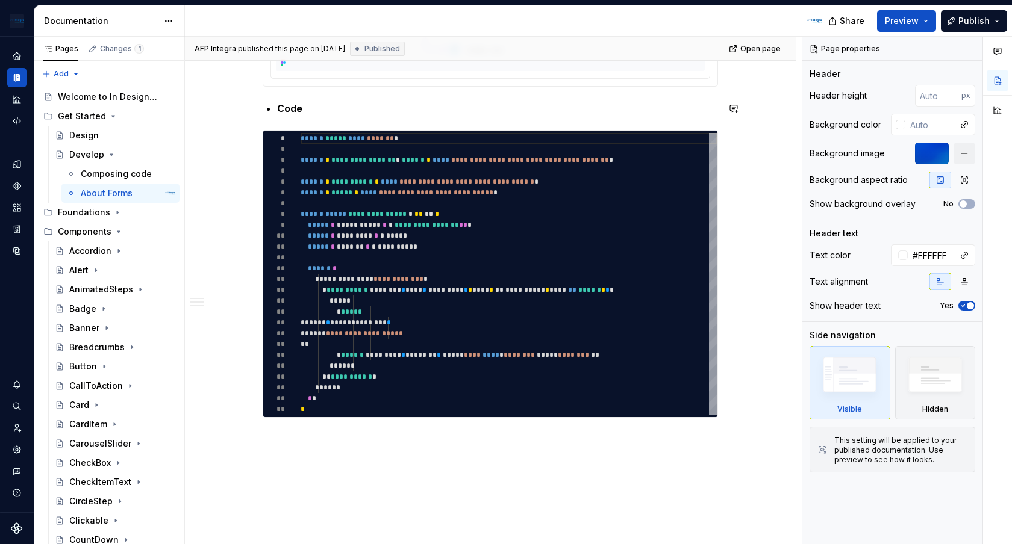
scroll to position [1408, 0]
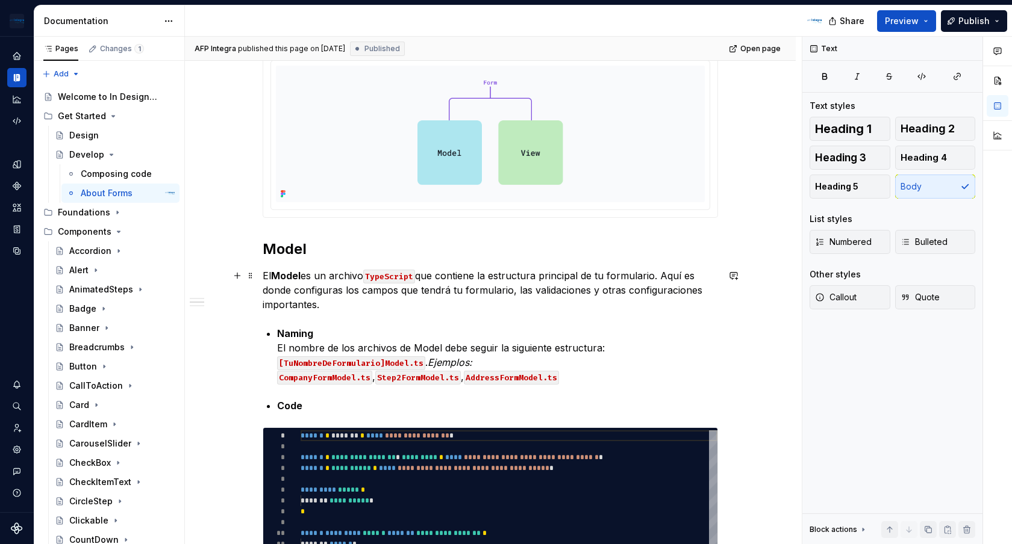
scroll to position [0, 0]
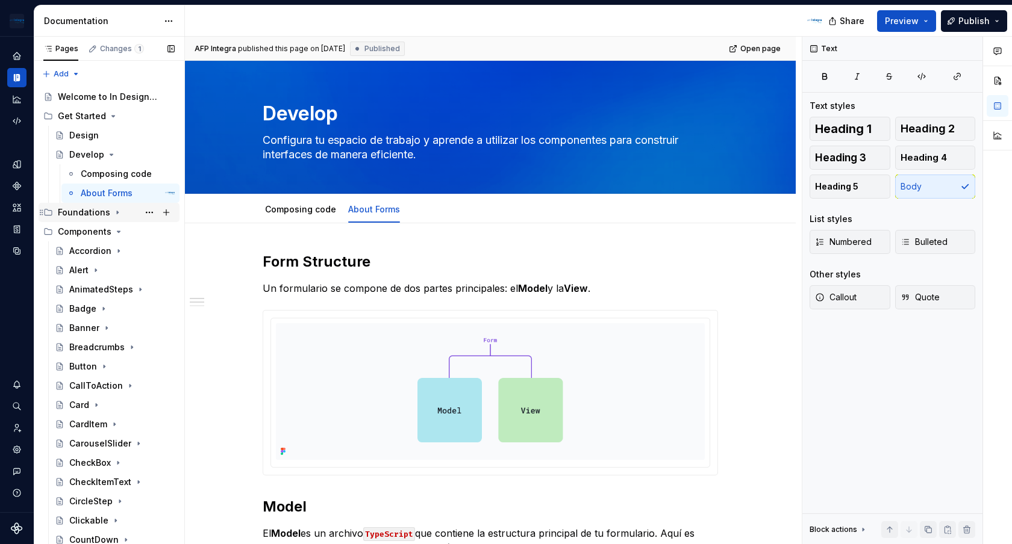
click at [99, 213] on div "Foundations" at bounding box center [84, 213] width 52 height 12
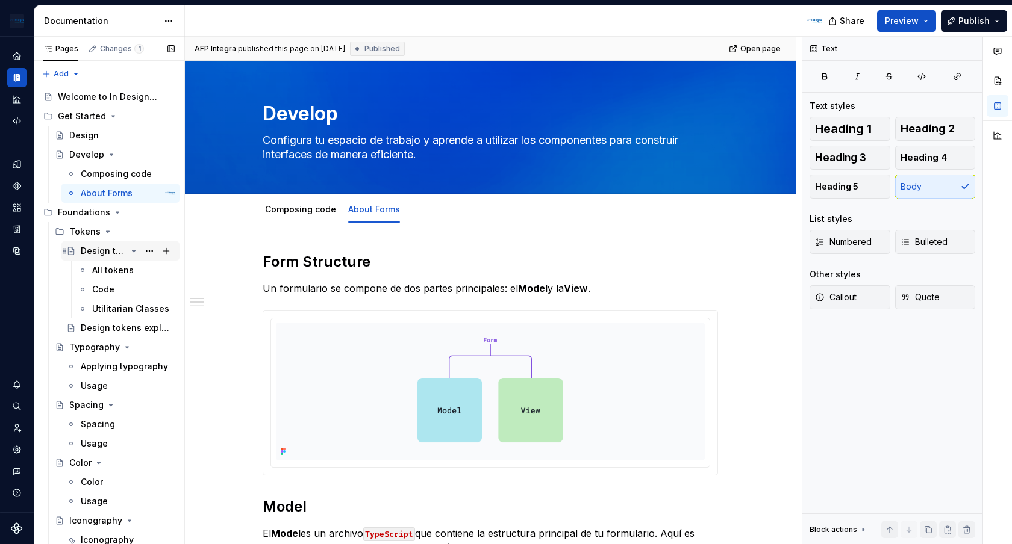
click at [108, 253] on div "Design tokens" at bounding box center [104, 251] width 46 height 12
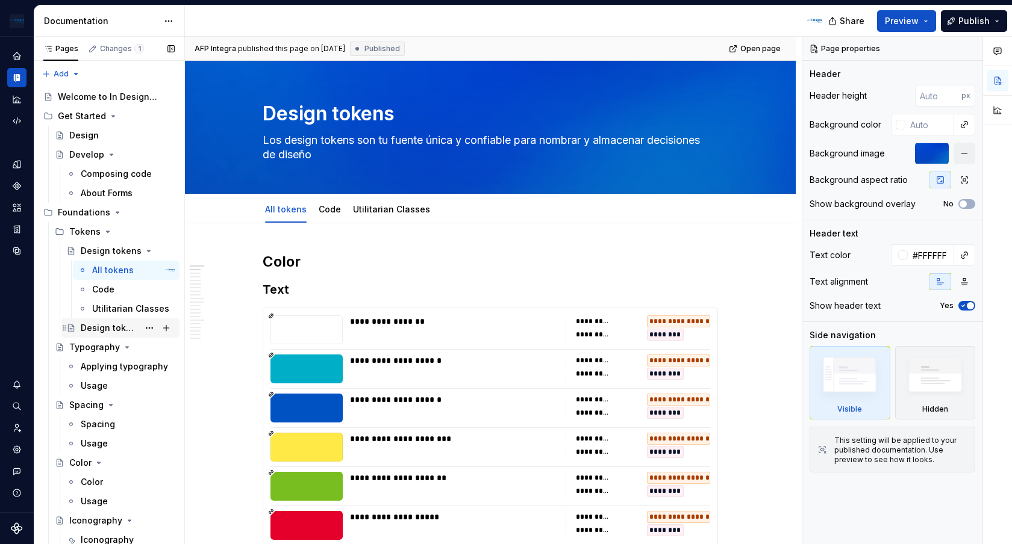
click at [133, 331] on div "Design tokens explained" at bounding box center [110, 328] width 58 height 12
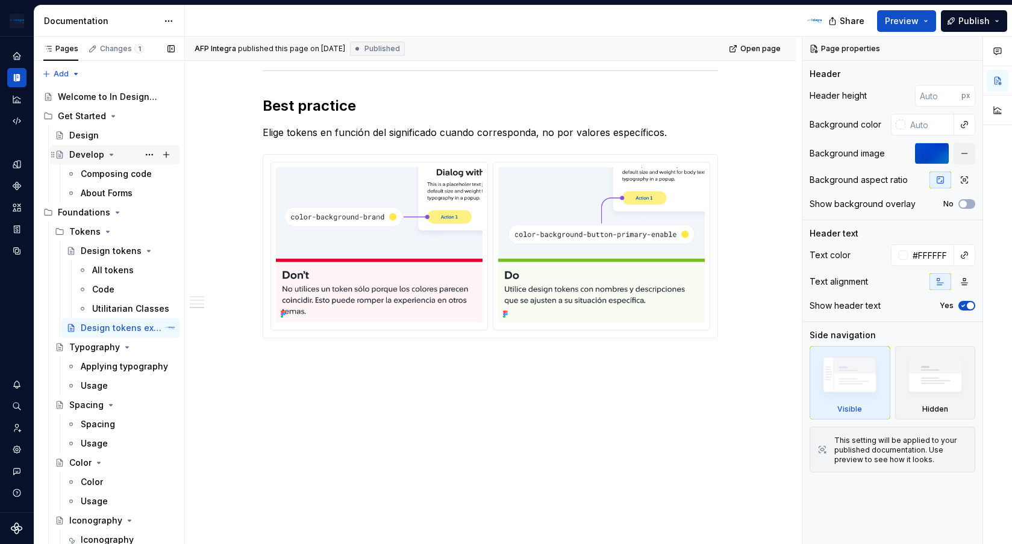
click at [108, 157] on icon "Page tree" at bounding box center [112, 155] width 10 height 10
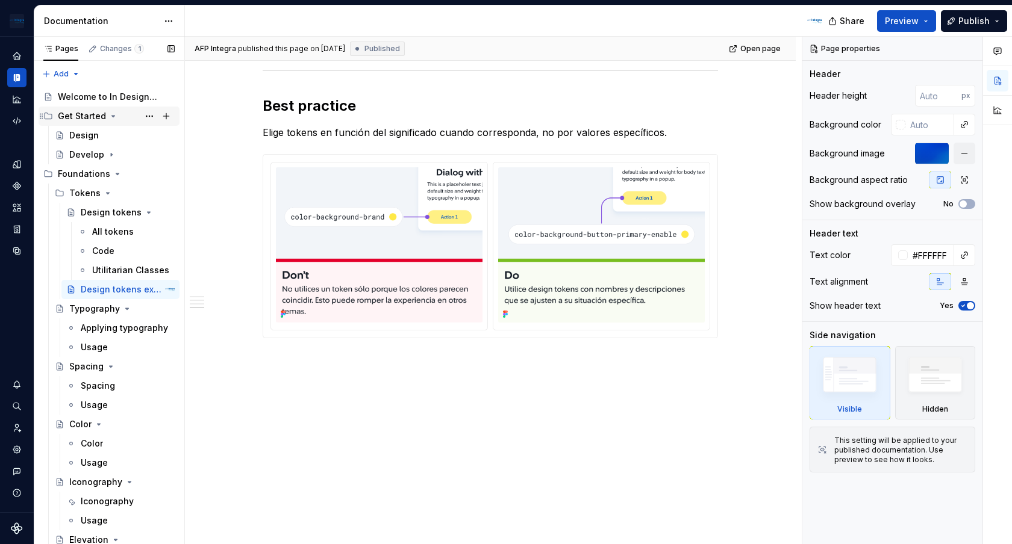
click at [112, 116] on icon "Page tree" at bounding box center [113, 116] width 3 height 1
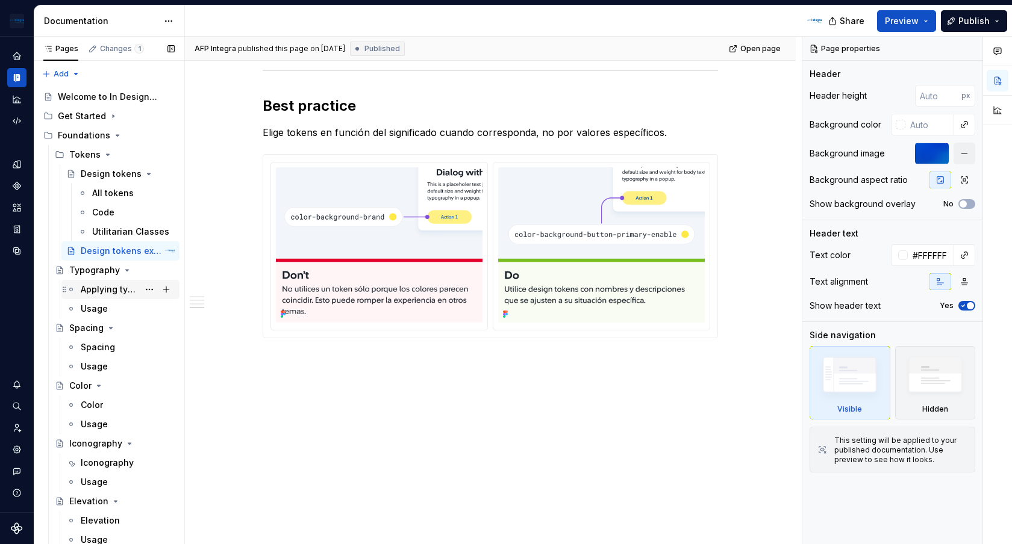
click at [114, 289] on div "Applying typography" at bounding box center [110, 290] width 58 height 12
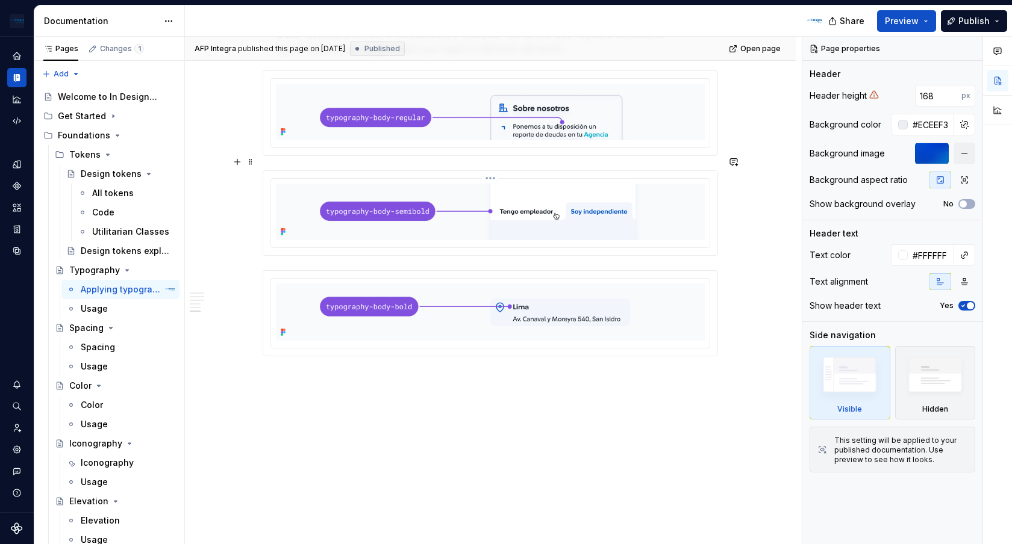
scroll to position [3548, 0]
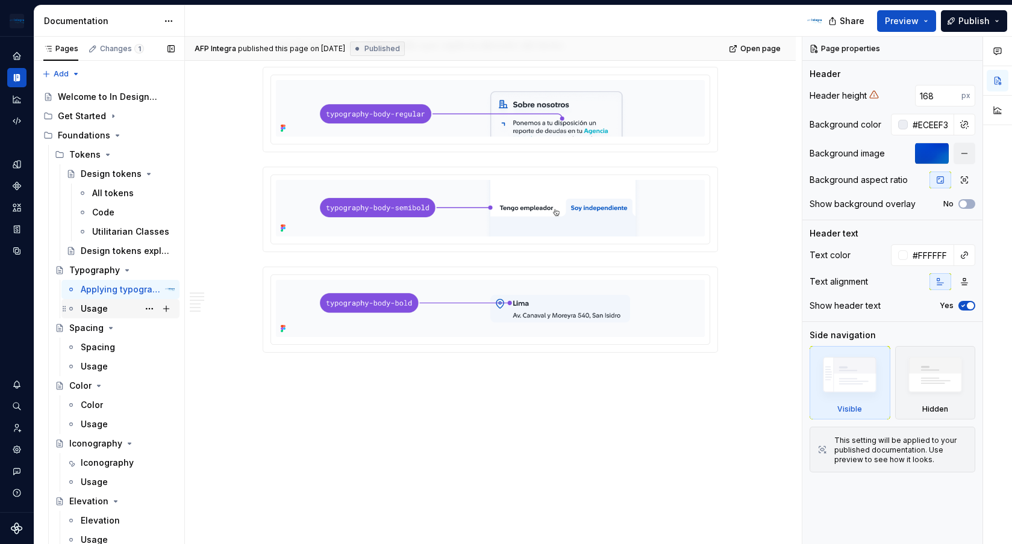
click at [111, 305] on div "Usage" at bounding box center [128, 309] width 94 height 17
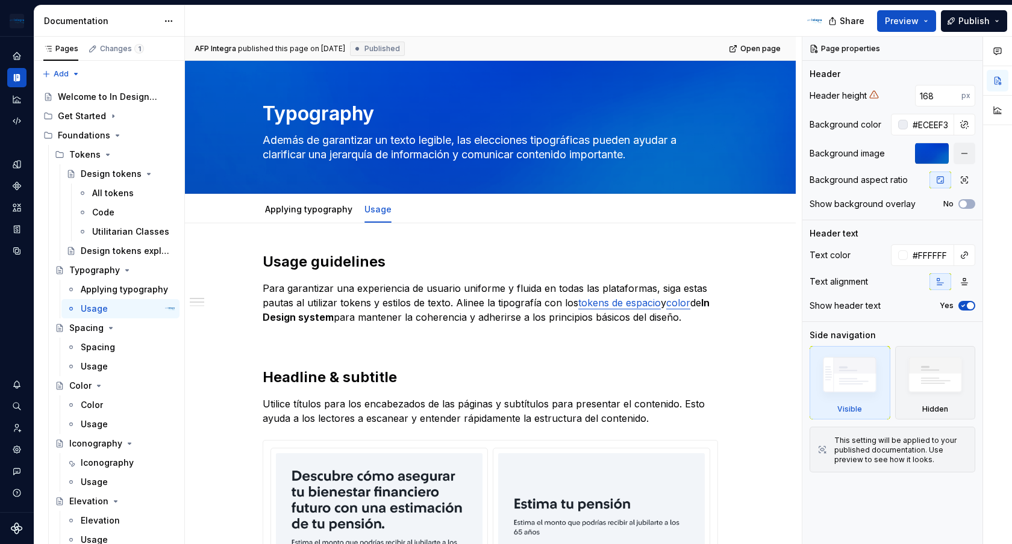
click at [525, 33] on div at bounding box center [508, 20] width 646 height 31
type textarea "*"
